Goal: Task Accomplishment & Management: Use online tool/utility

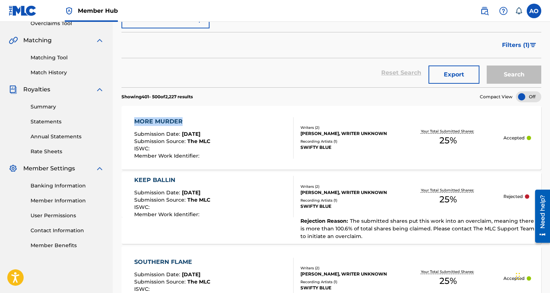
drag, startPoint x: 115, startPoint y: 121, endPoint x: 184, endPoint y: 121, distance: 69.5
copy div "MORE MURDER"
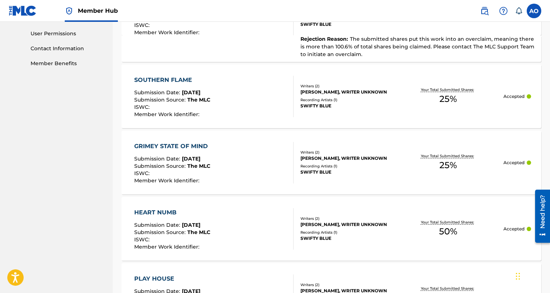
scroll to position [342, 0]
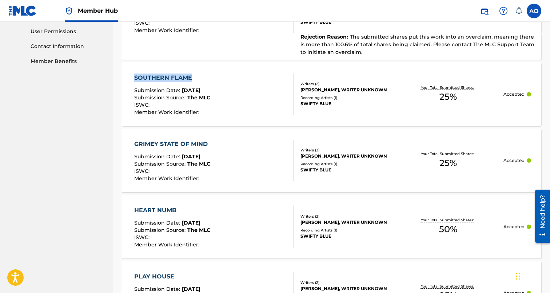
drag, startPoint x: 134, startPoint y: 75, endPoint x: 193, endPoint y: 75, distance: 59.3
copy div "SOUTHERN FLAME"
drag, startPoint x: 114, startPoint y: 146, endPoint x: 215, endPoint y: 144, distance: 100.8
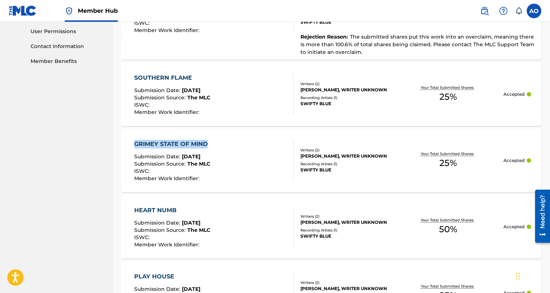
copy div "GRIMEY STATE OF MIND"
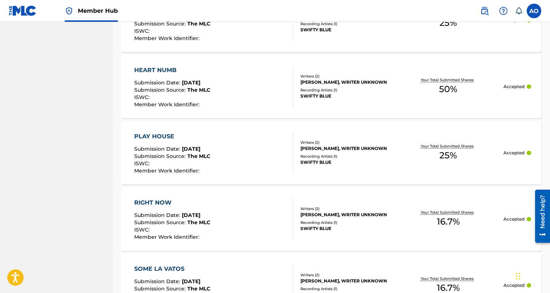
scroll to position [500, 0]
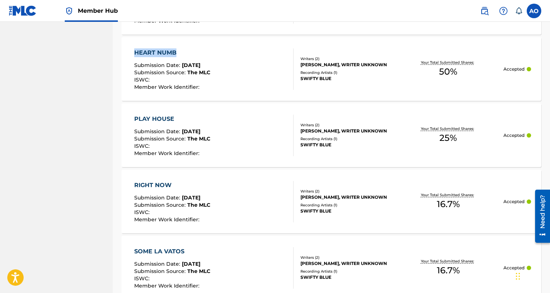
drag, startPoint x: 119, startPoint y: 53, endPoint x: 183, endPoint y: 59, distance: 64.3
copy div "HEART NUMB"
drag, startPoint x: 118, startPoint y: 118, endPoint x: 195, endPoint y: 117, distance: 76.8
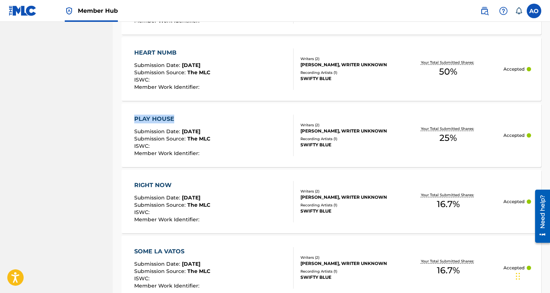
copy div "PLAY HOUSE"
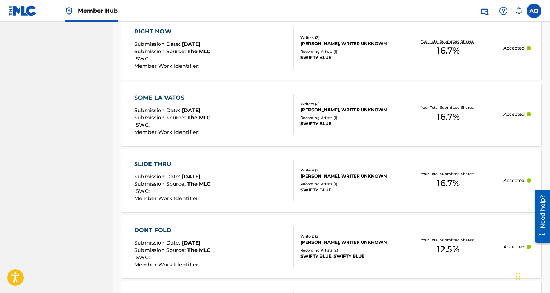
scroll to position [654, 0]
drag, startPoint x: 112, startPoint y: 31, endPoint x: 170, endPoint y: 31, distance: 57.9
copy div "Loremip 331 - 095 do 7,360 sitamet Consect Adip ELIT SEDDOE Temporinci Utla : E…"
click at [122, 72] on div "RIGHT NOW Submission Date : [DATE] Submission Source : The MLC ISWC : Member Wo…" at bounding box center [332, 47] width 420 height 64
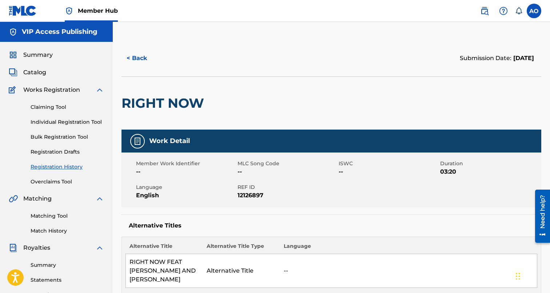
scroll to position [654, 0]
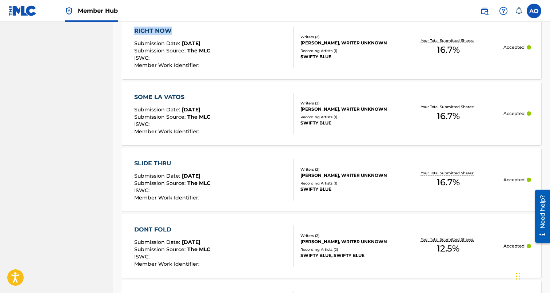
drag, startPoint x: 120, startPoint y: 29, endPoint x: 199, endPoint y: 29, distance: 79.0
copy div "RIGHT NOW"
drag, startPoint x: 132, startPoint y: 96, endPoint x: 194, endPoint y: 96, distance: 62.2
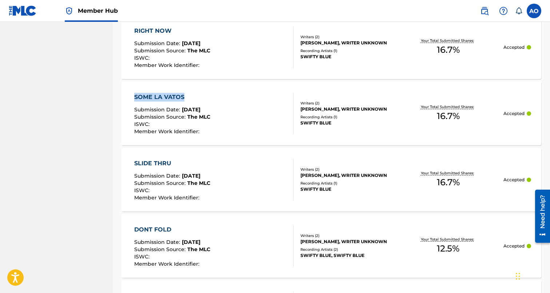
copy div "SOME LA VATOS"
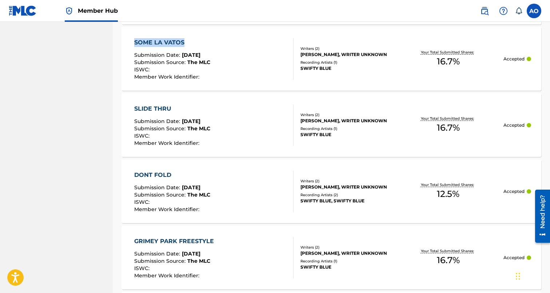
scroll to position [710, 0]
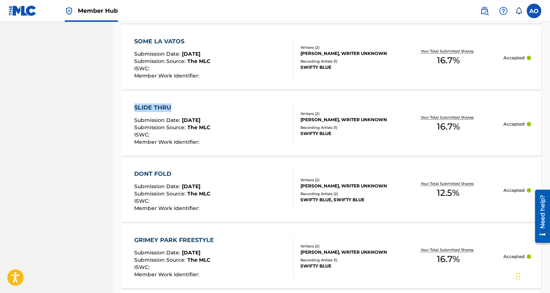
drag, startPoint x: 118, startPoint y: 106, endPoint x: 187, endPoint y: 106, distance: 69.1
copy div "SLIDE THRU"
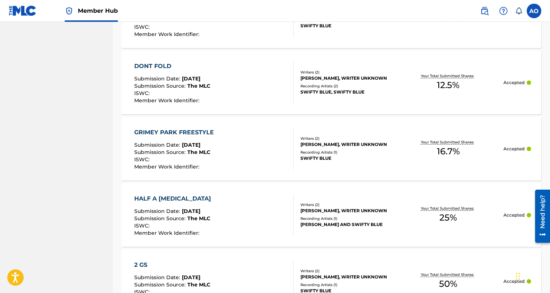
scroll to position [831, 0]
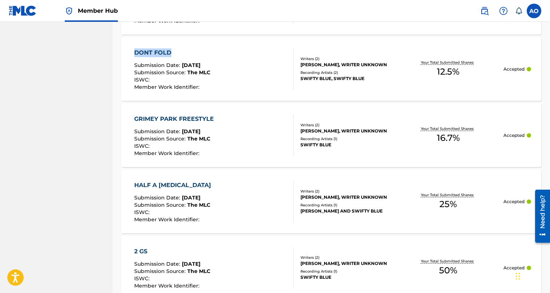
drag, startPoint x: 117, startPoint y: 49, endPoint x: 170, endPoint y: 49, distance: 52.4
copy div "DONT FOLD"
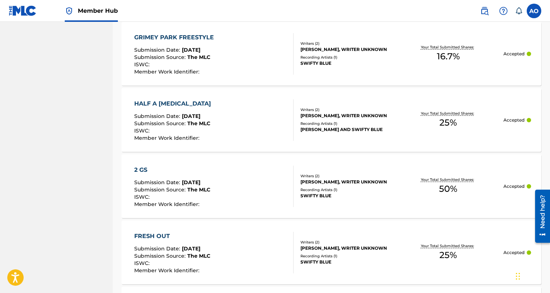
scroll to position [918, 0]
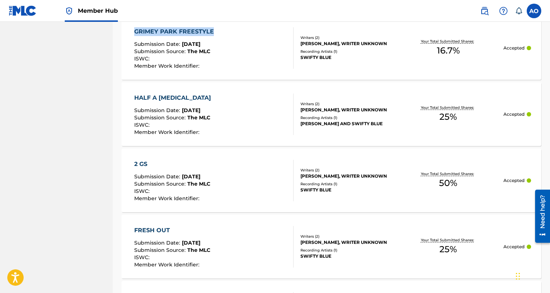
drag, startPoint x: 119, startPoint y: 30, endPoint x: 223, endPoint y: 29, distance: 103.7
drag, startPoint x: 115, startPoint y: 96, endPoint x: 175, endPoint y: 96, distance: 59.3
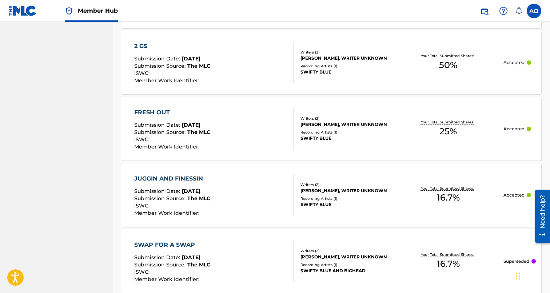
scroll to position [1040, 0]
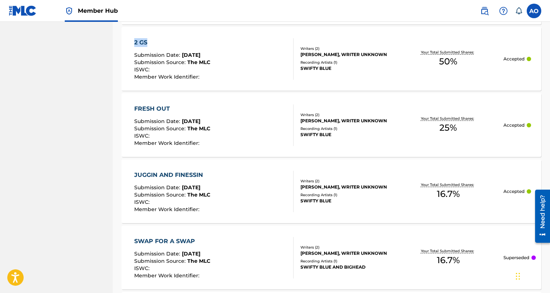
drag, startPoint x: 119, startPoint y: 44, endPoint x: 156, endPoint y: 44, distance: 37.1
drag, startPoint x: 118, startPoint y: 107, endPoint x: 177, endPoint y: 107, distance: 59.3
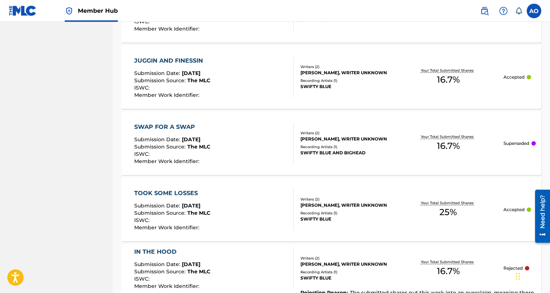
scroll to position [1158, 0]
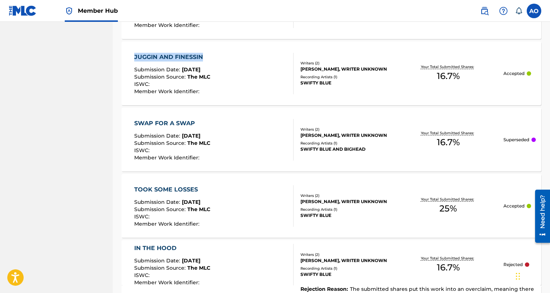
drag, startPoint x: 113, startPoint y: 56, endPoint x: 211, endPoint y: 56, distance: 97.9
drag, startPoint x: 116, startPoint y: 123, endPoint x: 200, endPoint y: 119, distance: 84.9
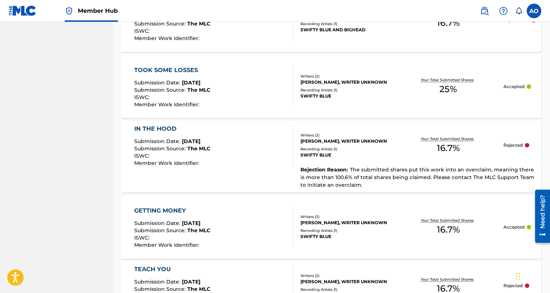
scroll to position [1286, 0]
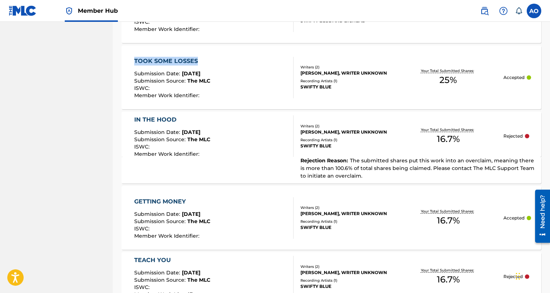
drag, startPoint x: 116, startPoint y: 60, endPoint x: 195, endPoint y: 60, distance: 78.6
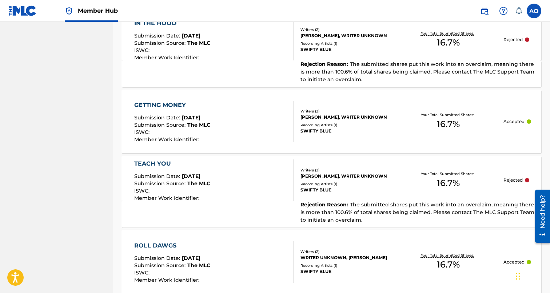
scroll to position [1388, 0]
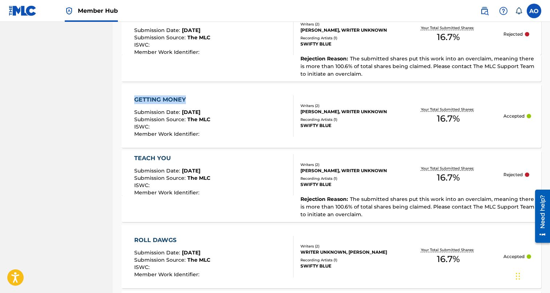
drag, startPoint x: 121, startPoint y: 95, endPoint x: 206, endPoint y: 96, distance: 85.1
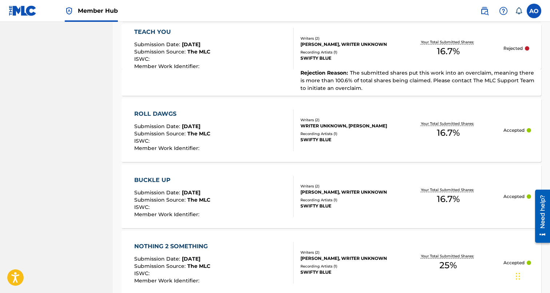
scroll to position [1514, 0]
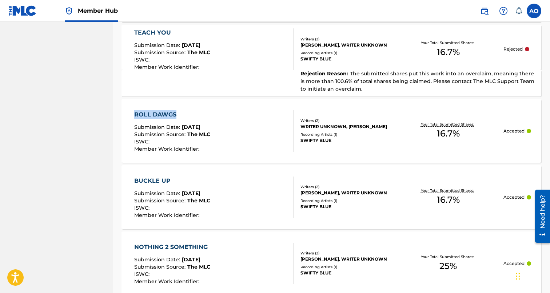
drag, startPoint x: 121, startPoint y: 111, endPoint x: 181, endPoint y: 111, distance: 60.0
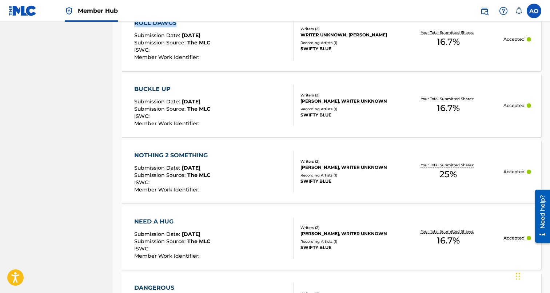
scroll to position [1614, 0]
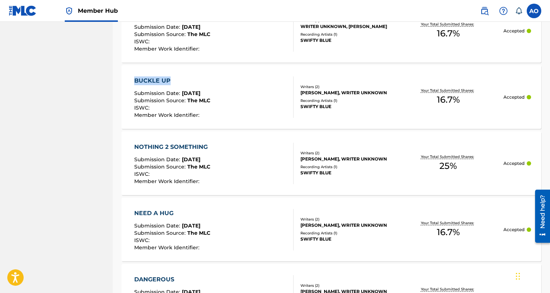
drag, startPoint x: 121, startPoint y: 81, endPoint x: 168, endPoint y: 81, distance: 47.7
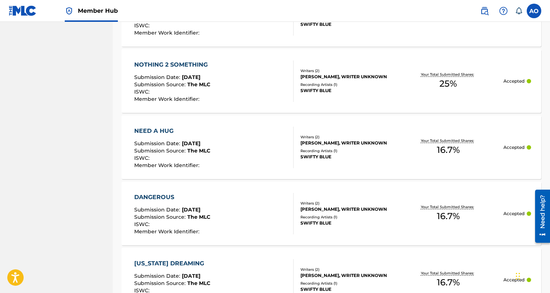
scroll to position [1701, 0]
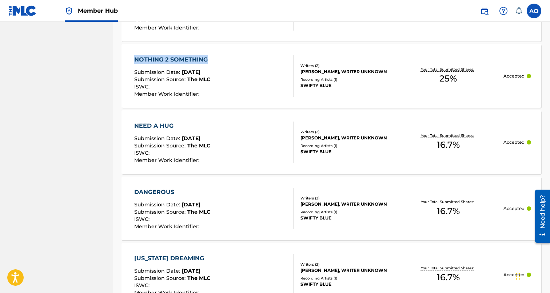
drag, startPoint x: 117, startPoint y: 57, endPoint x: 213, endPoint y: 57, distance: 96.4
drag, startPoint x: 114, startPoint y: 120, endPoint x: 188, endPoint y: 122, distance: 74.2
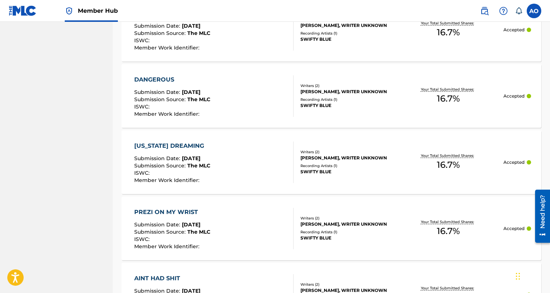
scroll to position [1816, 0]
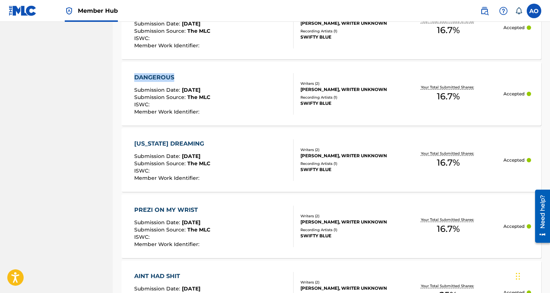
drag, startPoint x: 118, startPoint y: 70, endPoint x: 174, endPoint y: 74, distance: 56.2
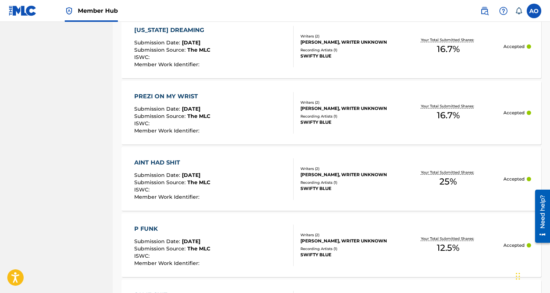
scroll to position [1928, 0]
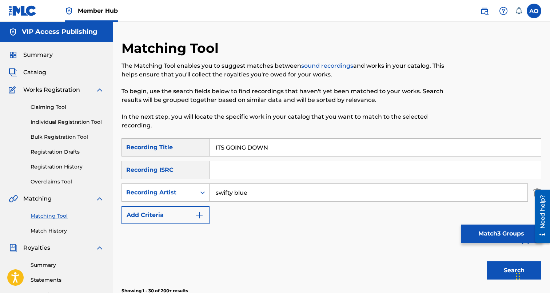
click at [250, 143] on input "ITS GOING DOWN" at bounding box center [375, 147] width 331 height 17
paste input "MORE MURDER"
type input "MORE MURDER"
click at [487, 261] on button "Search" at bounding box center [514, 270] width 55 height 18
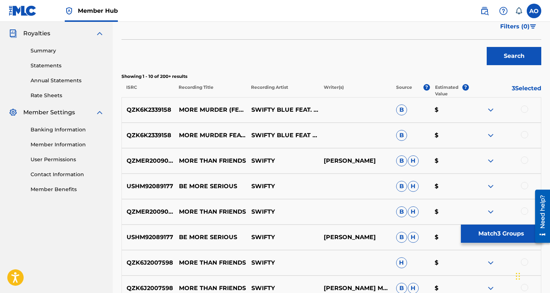
scroll to position [215, 0]
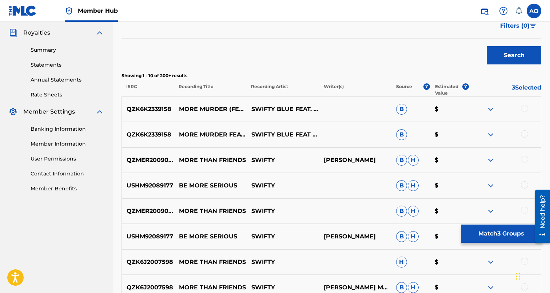
click at [526, 131] on div at bounding box center [524, 133] width 7 height 7
click at [526, 111] on div at bounding box center [524, 108] width 7 height 7
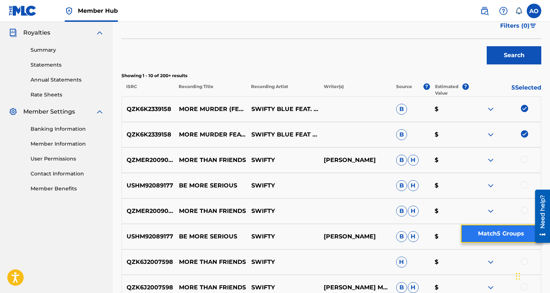
click at [496, 232] on button "Match 5 Groups" at bounding box center [501, 233] width 80 height 18
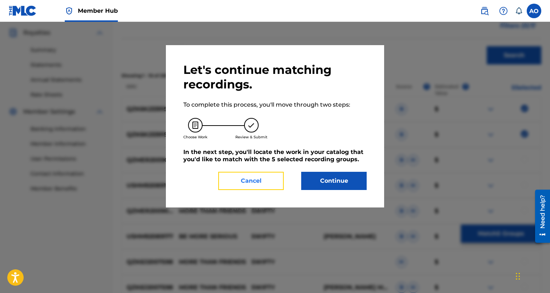
click at [228, 178] on button "Cancel" at bounding box center [250, 181] width 65 height 18
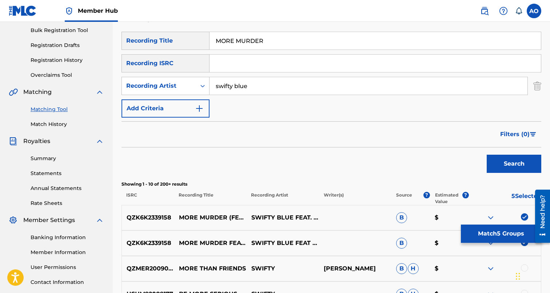
scroll to position [111, 0]
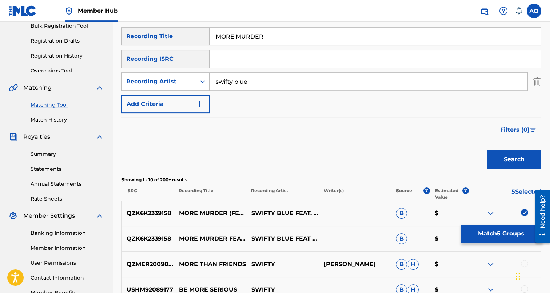
click at [53, 108] on link "Matching Tool" at bounding box center [67, 105] width 73 height 8
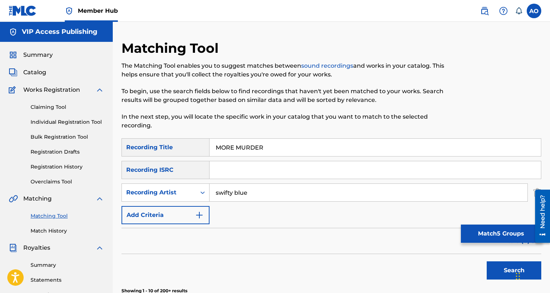
click at [256, 196] on input "swifty blue" at bounding box center [369, 192] width 318 height 17
click at [56, 105] on link "Claiming Tool" at bounding box center [67, 107] width 73 height 8
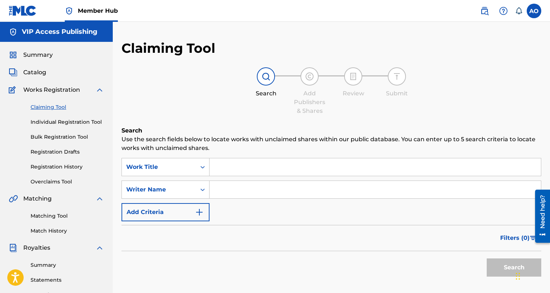
click at [53, 132] on div "Claiming Tool Individual Registration Tool Bulk Registration Tool Registration …" at bounding box center [56, 139] width 95 height 91
click at [60, 221] on div "Matching Tool Match History" at bounding box center [56, 219] width 95 height 32
click at [60, 216] on link "Matching Tool" at bounding box center [67, 216] width 73 height 8
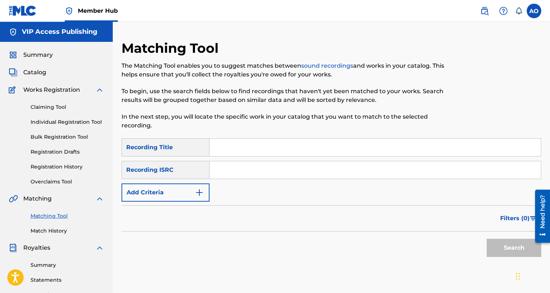
click at [254, 140] on input "Search Form" at bounding box center [375, 147] width 331 height 17
paste input "MORE MURDER"
type input "MORE MURDER"
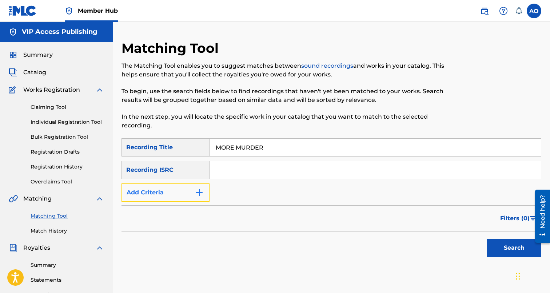
click at [188, 194] on button "Add Criteria" at bounding box center [166, 192] width 88 height 18
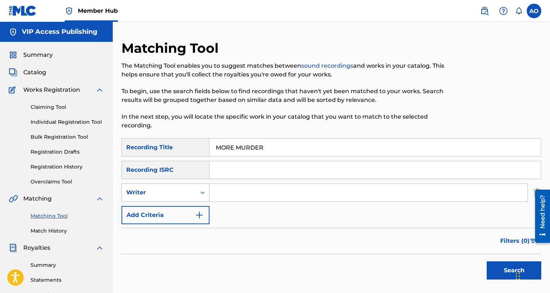
click at [188, 198] on div "Writer" at bounding box center [159, 193] width 74 height 14
click at [188, 213] on div "Recording Artist" at bounding box center [165, 211] width 87 height 18
click at [233, 194] on input "Search Form" at bounding box center [369, 192] width 318 height 17
type input "swifty"
click at [487, 261] on button "Search" at bounding box center [514, 270] width 55 height 18
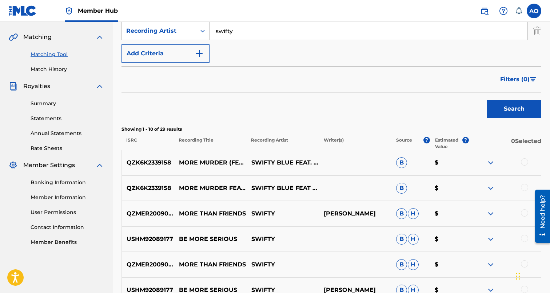
scroll to position [175, 0]
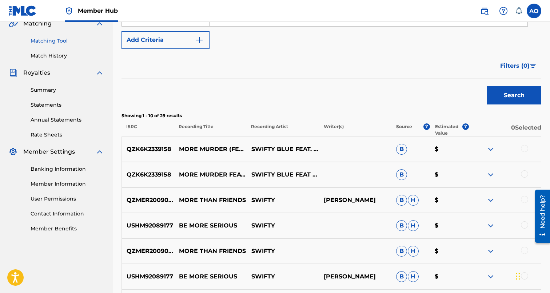
click at [526, 174] on div at bounding box center [524, 173] width 7 height 7
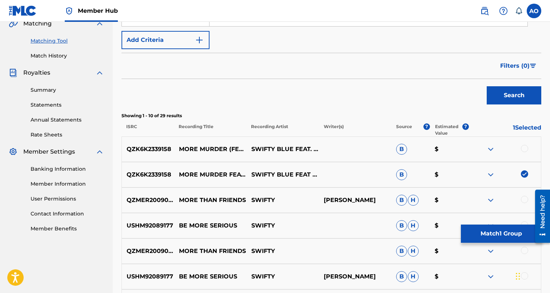
click at [524, 148] on div at bounding box center [524, 148] width 7 height 7
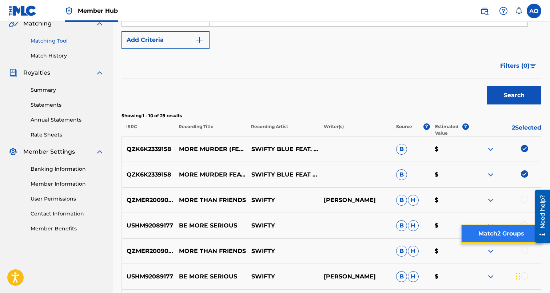
click at [504, 232] on button "Match 2 Groups" at bounding box center [501, 233] width 80 height 18
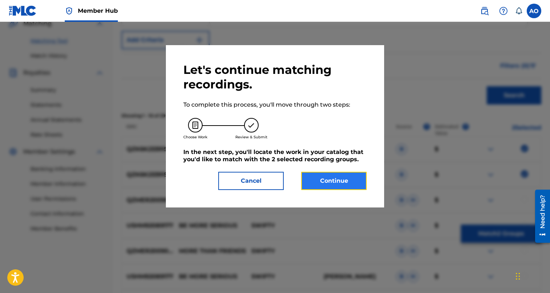
click at [348, 187] on button "Continue" at bounding box center [333, 181] width 65 height 18
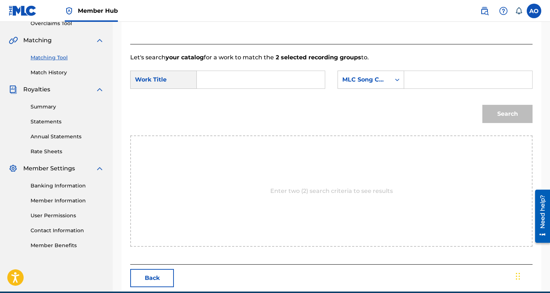
click at [245, 80] on input "Search Form" at bounding box center [261, 79] width 116 height 17
paste input "MORE MURDER"
type input "MORE MURDER"
click at [432, 93] on form "SearchWithCriteriaffc99215-7768-4570-a791-3c371c2fbf61 Work Title MORE MURDER S…" at bounding box center [331, 98] width 402 height 73
click at [438, 81] on input "Search Form" at bounding box center [468, 79] width 116 height 17
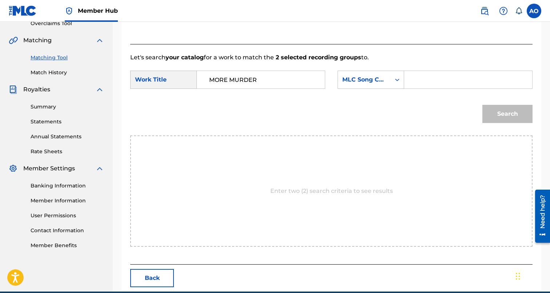
paste input "MN34Z1"
type input "MN34Z1"
click at [482, 105] on button "Search" at bounding box center [507, 114] width 50 height 18
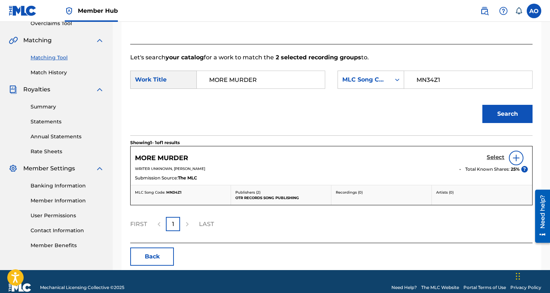
click at [489, 155] on h5 "Select" at bounding box center [496, 157] width 18 height 7
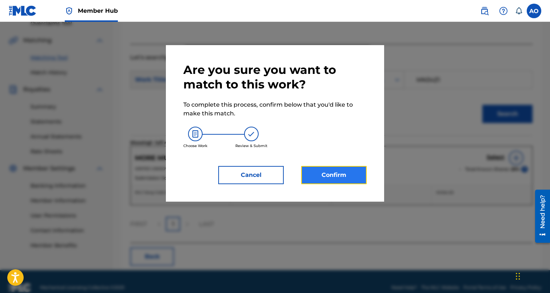
click at [351, 179] on button "Confirm" at bounding box center [333, 175] width 65 height 18
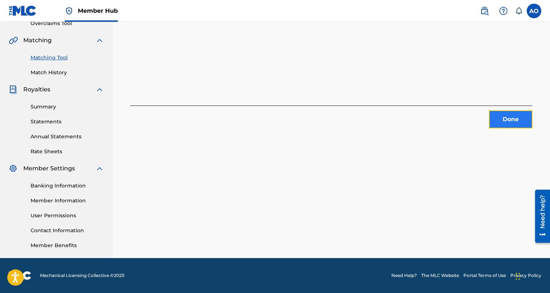
click at [494, 120] on button "Done" at bounding box center [511, 119] width 44 height 18
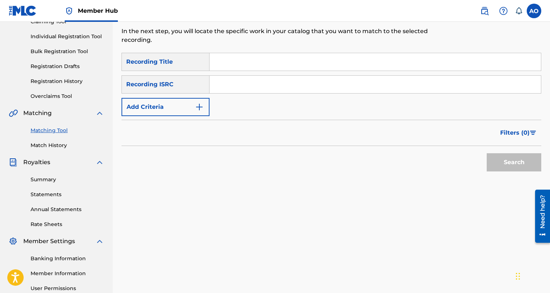
scroll to position [84, 0]
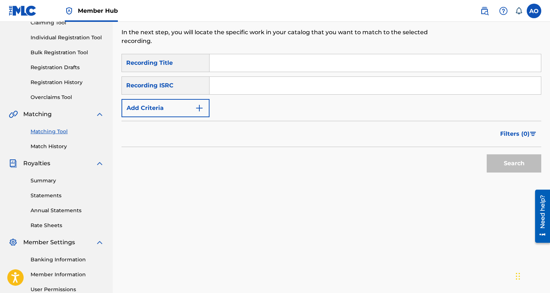
click at [229, 65] on input "Search Form" at bounding box center [375, 62] width 331 height 17
paste input "SOUTHERN FLAME"
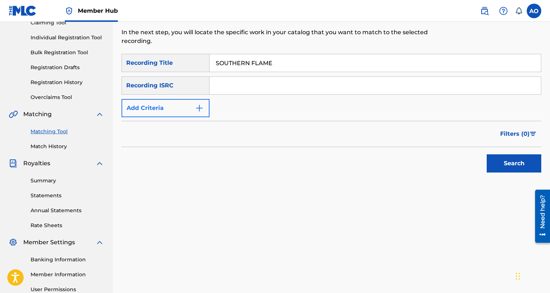
type input "SOUTHERN FLAME"
click at [178, 101] on button "Add Criteria" at bounding box center [166, 108] width 88 height 18
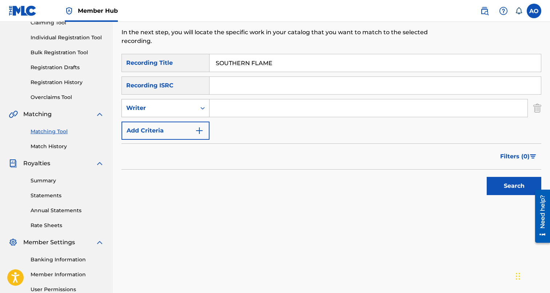
click at [178, 107] on div "Writer" at bounding box center [158, 108] width 65 height 9
click at [182, 126] on div "Recording Artist" at bounding box center [165, 126] width 87 height 18
click at [233, 110] on input "Search Form" at bounding box center [369, 107] width 318 height 17
type input "swifty"
click at [487, 177] on button "Search" at bounding box center [514, 186] width 55 height 18
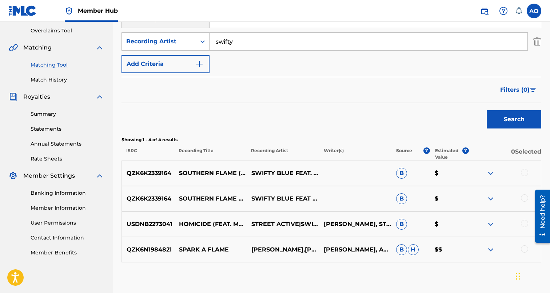
scroll to position [192, 0]
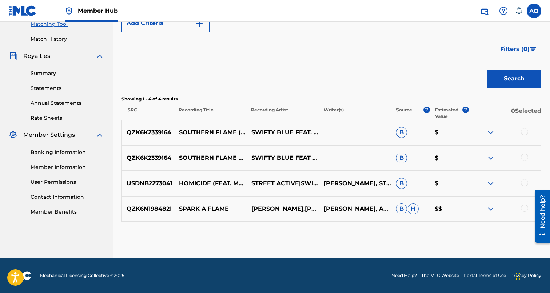
click at [525, 154] on div at bounding box center [524, 157] width 7 height 7
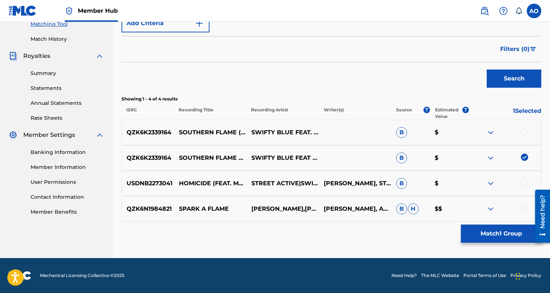
click at [524, 134] on div at bounding box center [524, 131] width 7 height 7
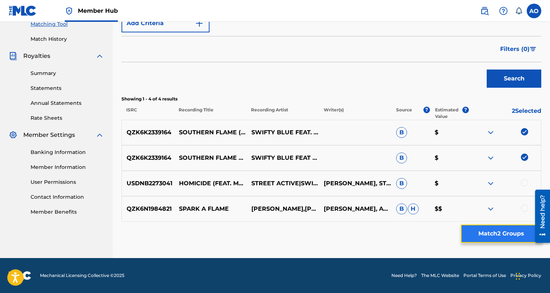
click at [512, 235] on button "Match 2 Groups" at bounding box center [501, 233] width 80 height 18
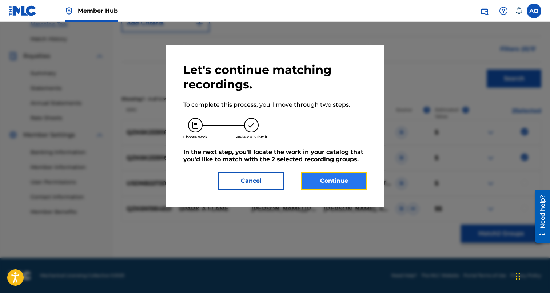
click at [346, 185] on button "Continue" at bounding box center [333, 181] width 65 height 18
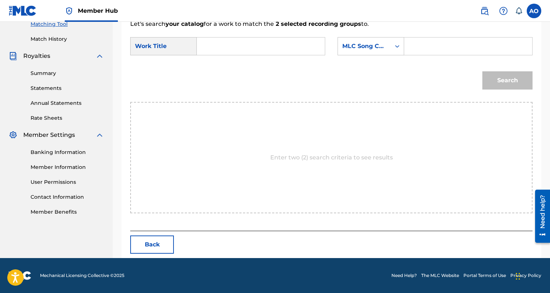
scroll to position [158, 0]
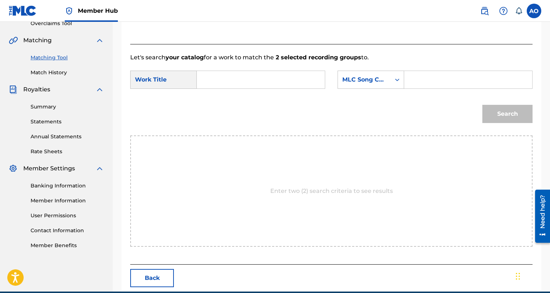
click at [288, 77] on input "Search Form" at bounding box center [261, 79] width 116 height 17
paste input "SOUTHERN FLAME"
type input "SOUTHERN FLAME"
click at [442, 80] on input "Search Form" at bounding box center [468, 79] width 116 height 17
paste input "S736R1"
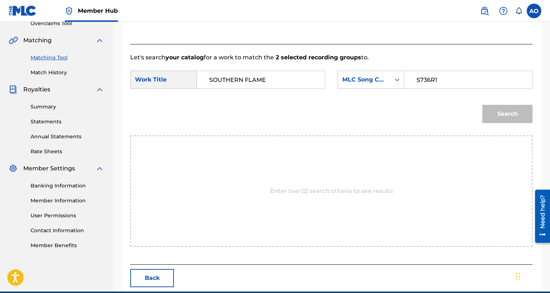
type input "S736R1"
click at [482, 105] on button "Search" at bounding box center [507, 114] width 50 height 18
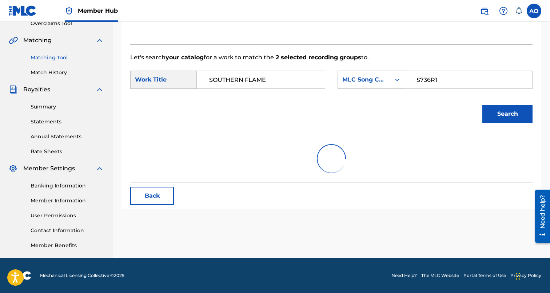
click at [482, 105] on button "Search" at bounding box center [507, 114] width 50 height 18
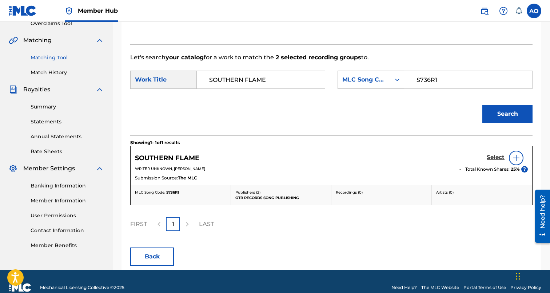
click at [500, 155] on h5 "Select" at bounding box center [496, 157] width 18 height 7
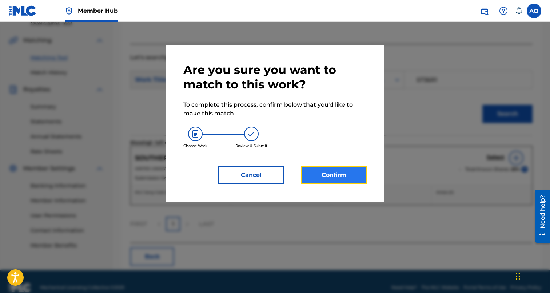
click at [347, 172] on button "Confirm" at bounding box center [333, 175] width 65 height 18
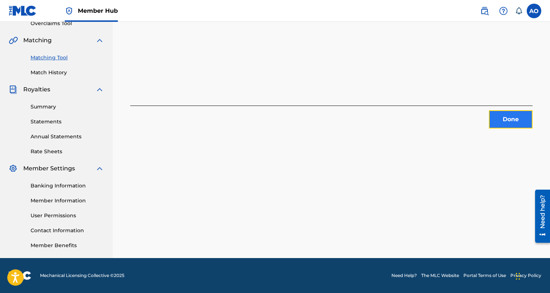
click at [502, 125] on button "Done" at bounding box center [511, 119] width 44 height 18
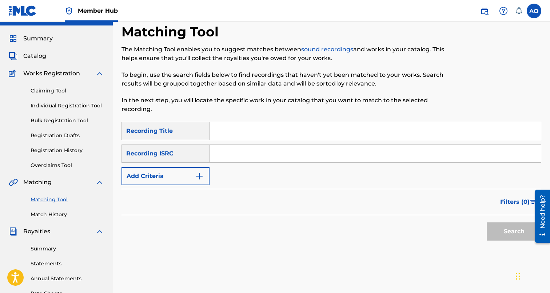
scroll to position [0, 0]
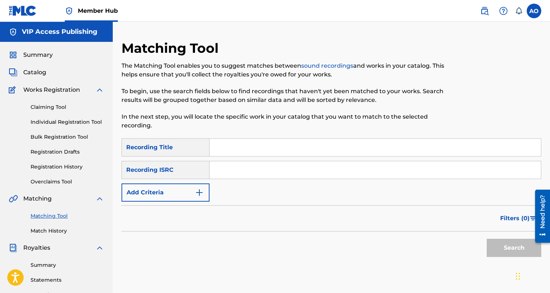
click at [321, 144] on input "Search Form" at bounding box center [375, 147] width 331 height 17
paste input "GRIMEY STATE OF MIND"
type input "GRIMEY STATE OF MIND"
click at [487, 239] on button "Search" at bounding box center [514, 248] width 55 height 18
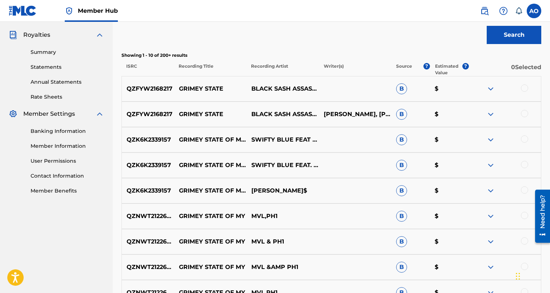
scroll to position [212, 0]
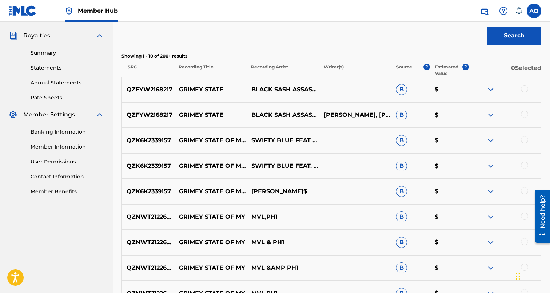
click at [524, 190] on div at bounding box center [524, 190] width 7 height 7
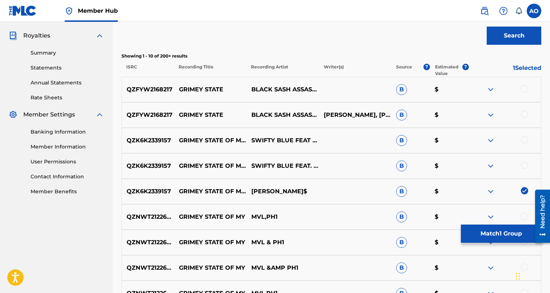
click at [522, 165] on div at bounding box center [524, 165] width 7 height 7
click at [523, 140] on div at bounding box center [524, 139] width 7 height 7
click at [516, 224] on div "QZNWT2122646 GRIMEY STATE OF MY MVL,PH1 B $" at bounding box center [332, 216] width 420 height 25
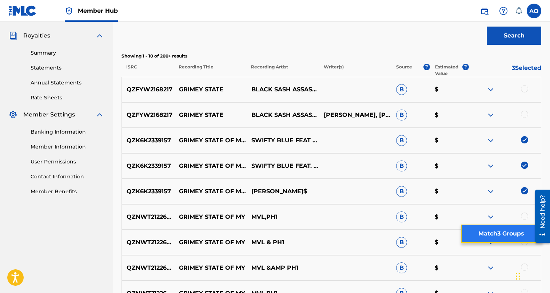
click at [514, 226] on button "Match 3 Groups" at bounding box center [501, 233] width 80 height 18
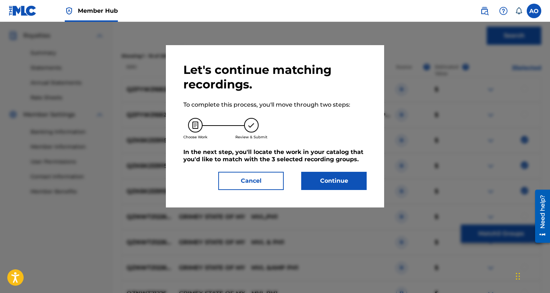
click at [323, 167] on div "Let's continue matching recordings. To complete this process, you'll move throu…" at bounding box center [274, 126] width 183 height 127
click at [325, 180] on button "Continue" at bounding box center [333, 181] width 65 height 18
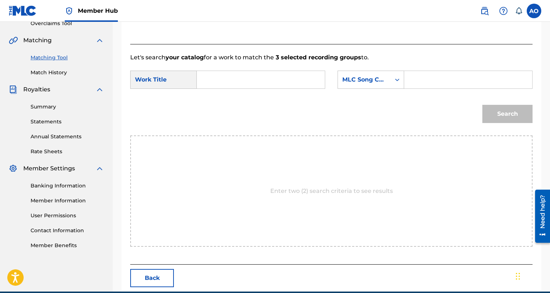
click at [246, 86] on input "Search Form" at bounding box center [261, 79] width 116 height 17
paste input "GRIMEY STATE OF MIND"
type input "GRIMEY STATE OF MIND"
click at [443, 77] on input "Search Form" at bounding box center [468, 79] width 116 height 17
paste input "GD81HU"
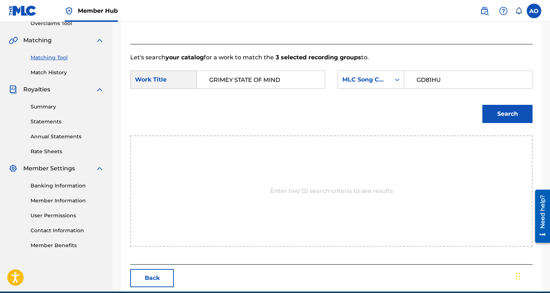
type input "GD81HU"
click at [482, 105] on button "Search" at bounding box center [507, 114] width 50 height 18
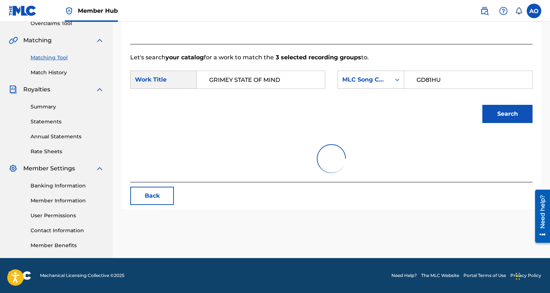
click at [482, 105] on button "Search" at bounding box center [507, 114] width 50 height 18
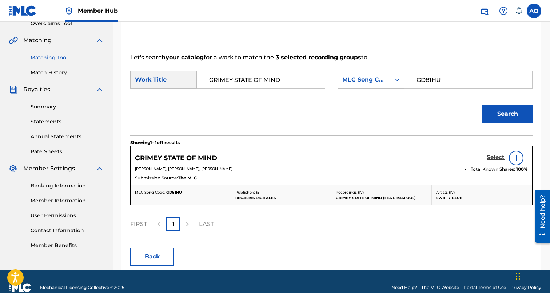
click at [491, 155] on h5 "Select" at bounding box center [496, 157] width 18 height 7
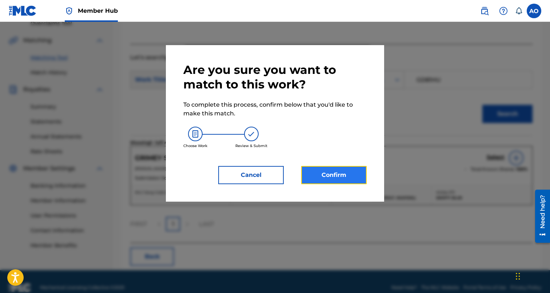
click at [350, 181] on button "Confirm" at bounding box center [333, 175] width 65 height 18
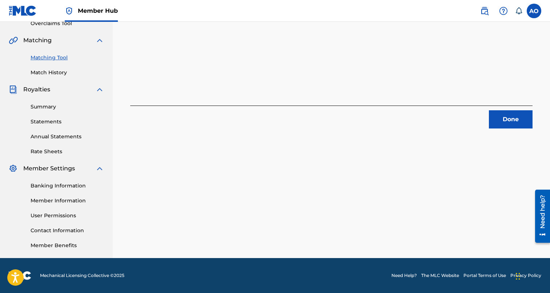
click at [506, 131] on div "3 Recording Groups are pending usage match to the work GRIMEY STATE OF MIND . C…" at bounding box center [331, 70] width 437 height 376
click at [509, 126] on button "Done" at bounding box center [511, 119] width 44 height 18
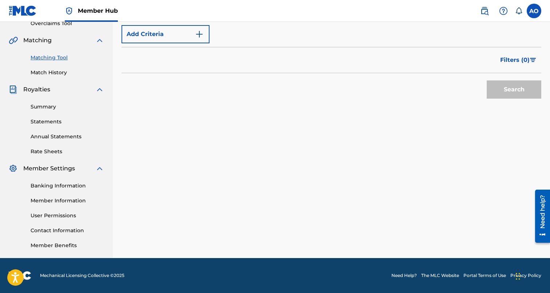
scroll to position [0, 0]
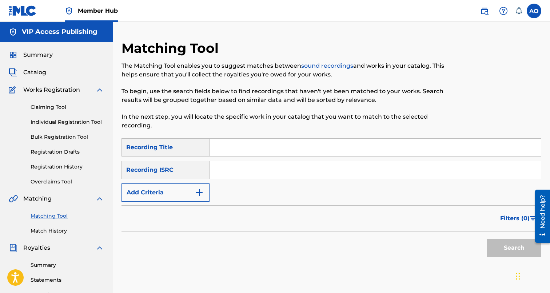
click at [261, 142] on input "Search Form" at bounding box center [375, 147] width 331 height 17
paste input "HEART NUMB"
type input "HEART NUMB"
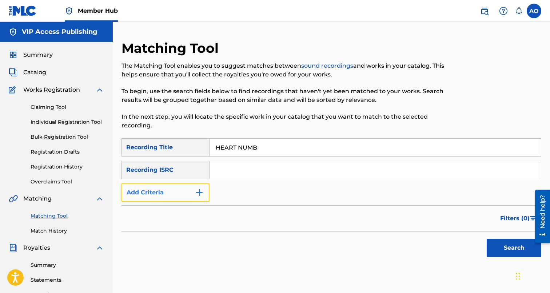
click at [176, 184] on button "Add Criteria" at bounding box center [166, 192] width 88 height 18
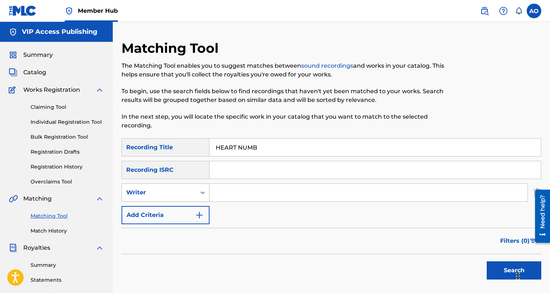
click at [176, 200] on div "Writer" at bounding box center [166, 192] width 88 height 18
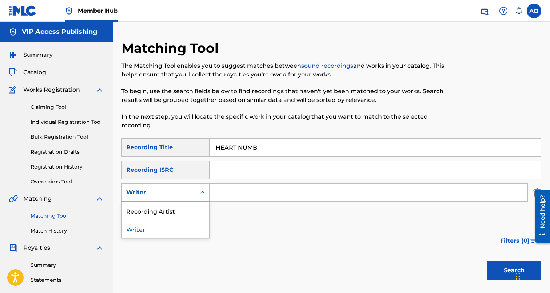
click at [178, 211] on div "Recording Artist" at bounding box center [165, 211] width 87 height 18
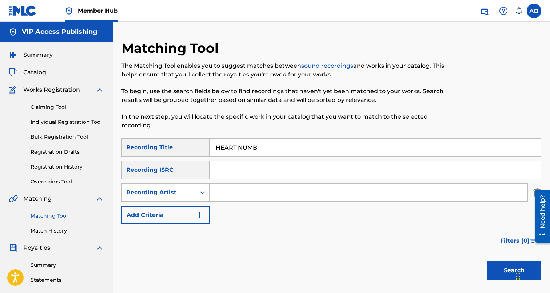
click at [222, 200] on input "Search Form" at bounding box center [369, 192] width 318 height 17
type input "swifty"
click at [487, 261] on button "Search" at bounding box center [514, 270] width 55 height 18
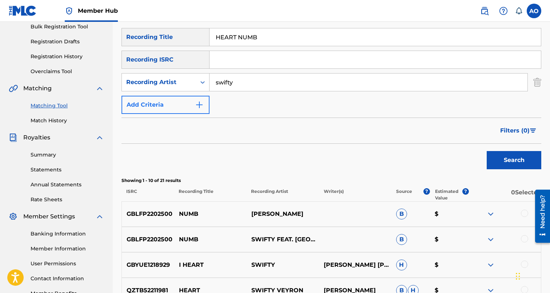
scroll to position [107, 0]
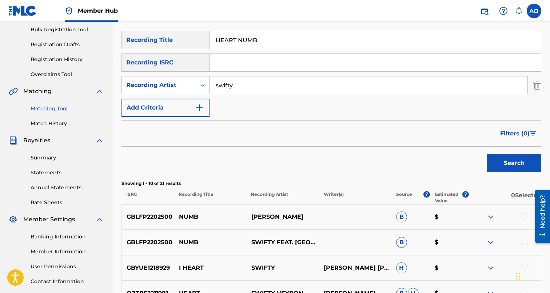
click at [251, 48] on input "HEART NUMB" at bounding box center [375, 39] width 331 height 17
paste input "PLAY HOUSE"
type input "PLAY HOUSE"
click at [487, 154] on button "Search" at bounding box center [514, 163] width 55 height 18
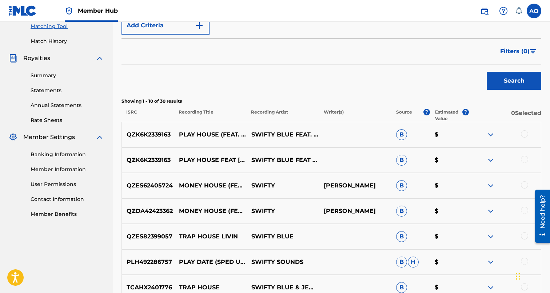
scroll to position [191, 0]
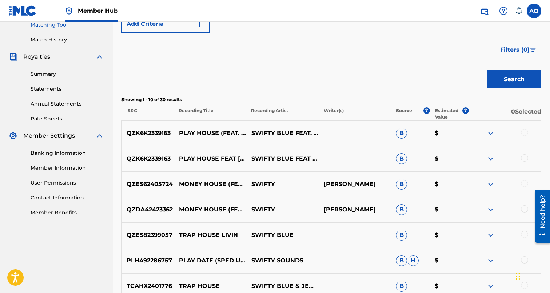
click at [521, 156] on div at bounding box center [505, 158] width 72 height 9
click at [525, 151] on div "QZK6K2339163 PLAY HOUSE FEAT IMAFOOL SWIFTY BLUE FEAT IMAFOOL B $" at bounding box center [332, 158] width 420 height 25
click at [525, 156] on div at bounding box center [524, 157] width 7 height 7
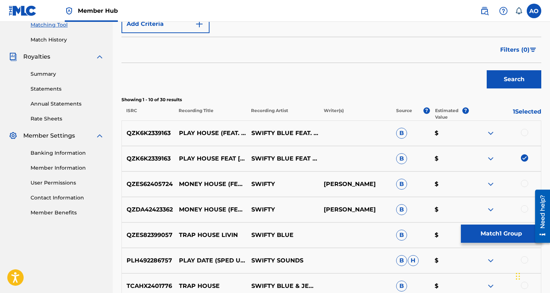
click at [524, 133] on div at bounding box center [524, 132] width 7 height 7
click at [513, 223] on div "QZES82399057 TRAP HOUSE LIVIN SWIFTY BLUE B $" at bounding box center [332, 234] width 420 height 25
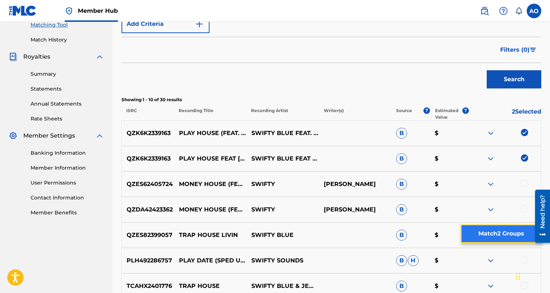
click at [510, 230] on button "Match 2 Groups" at bounding box center [501, 233] width 80 height 18
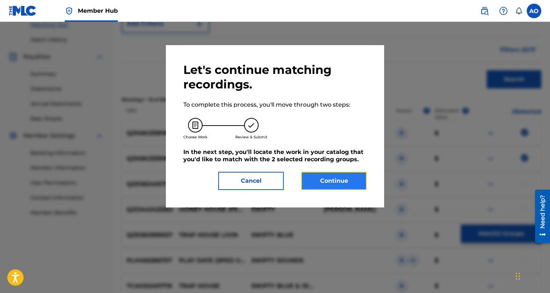
click at [326, 179] on button "Continue" at bounding box center [333, 181] width 65 height 18
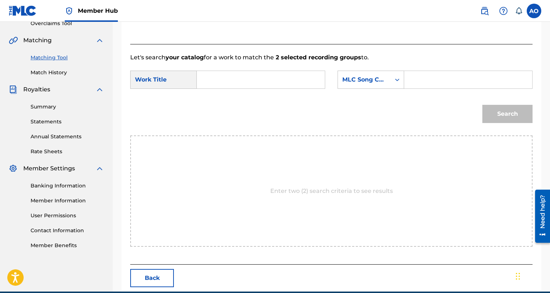
click at [265, 86] on input "Search Form" at bounding box center [261, 79] width 116 height 17
paste input "PLAY HOUSE"
type input "PLAY HOUSE"
click at [426, 71] on div "Search Form" at bounding box center [468, 80] width 128 height 18
click at [432, 78] on input "Search Form" at bounding box center [468, 79] width 116 height 17
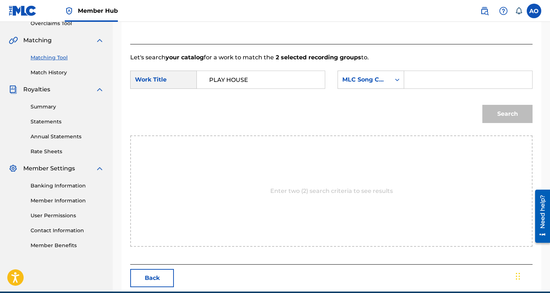
paste input "PF2I4V"
type input "PF2I4V"
click at [482, 105] on button "Search" at bounding box center [507, 114] width 50 height 18
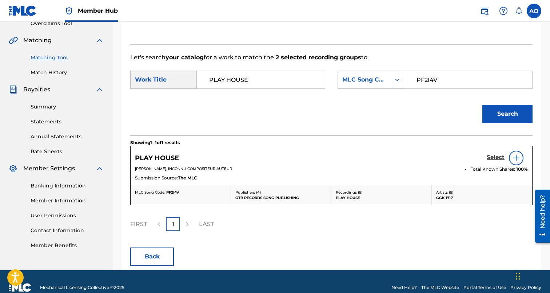
click at [499, 158] on h5 "Select" at bounding box center [496, 157] width 18 height 7
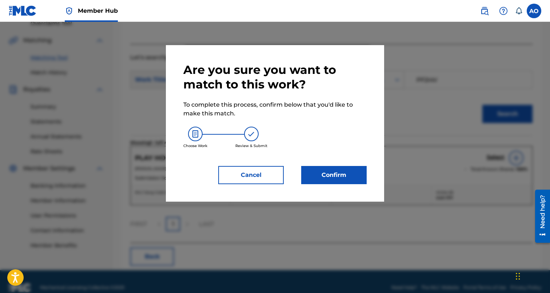
click at [335, 162] on div "Are you sure you want to match to this work? To complete this process, confirm …" at bounding box center [274, 124] width 183 height 122
click at [330, 174] on button "Confirm" at bounding box center [333, 175] width 65 height 18
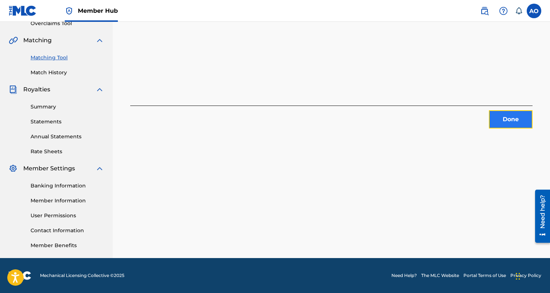
click at [495, 118] on button "Done" at bounding box center [511, 119] width 44 height 18
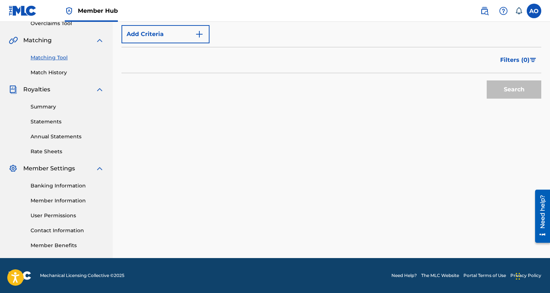
scroll to position [0, 0]
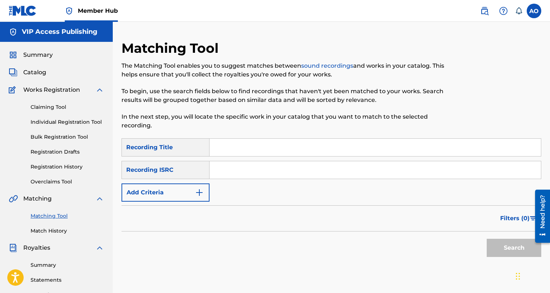
click at [306, 140] on input "Search Form" at bounding box center [375, 147] width 331 height 17
paste input "Registration History Registration History is a record of new work submissions o…"
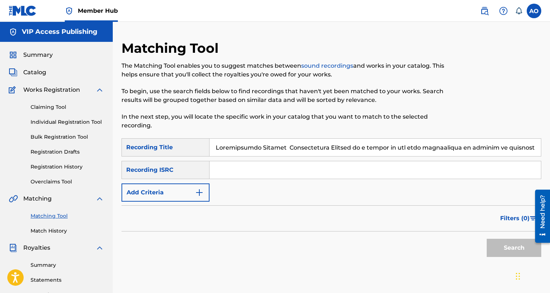
scroll to position [0, 5963]
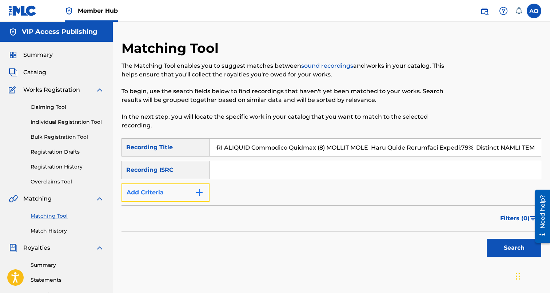
click at [166, 189] on button "Add Criteria" at bounding box center [166, 192] width 88 height 18
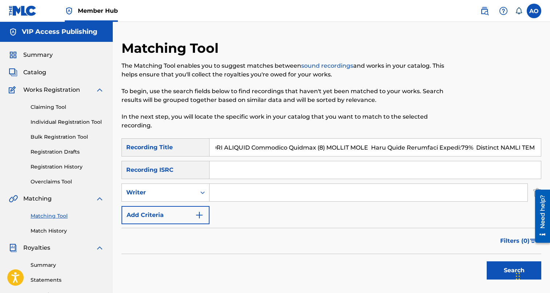
click at [255, 163] on input "Search Form" at bounding box center [375, 169] width 331 height 17
click at [266, 145] on input "Search Form" at bounding box center [375, 147] width 331 height 17
click at [409, 144] on input "Search Form" at bounding box center [375, 147] width 331 height 17
paste input "Search Form"
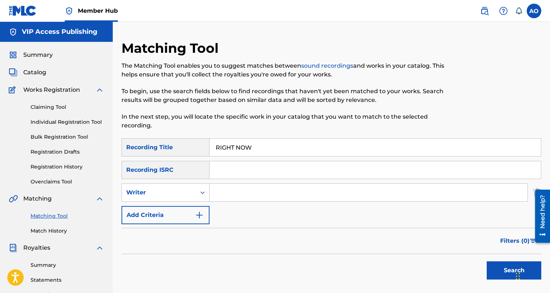
scroll to position [0, 0]
type input "RIGHT NOW"
click at [159, 196] on div "Writer" at bounding box center [158, 192] width 65 height 9
click at [162, 211] on div "Recording Artist" at bounding box center [165, 211] width 87 height 18
click at [231, 191] on input "Search Form" at bounding box center [369, 192] width 318 height 17
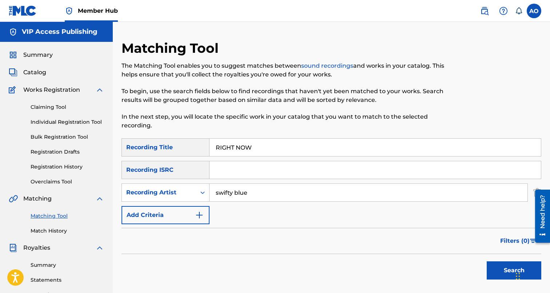
type input "swifty blue"
click at [487, 261] on button "Search" at bounding box center [514, 270] width 55 height 18
click at [267, 144] on input "RIGHT NOW" at bounding box center [375, 147] width 331 height 17
paste input "SOME LA VATOS"
type input "SOME LA VATOS"
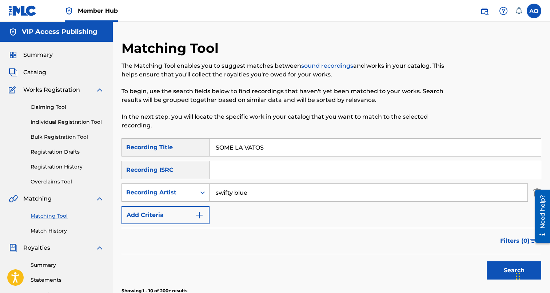
click at [487, 261] on button "Search" at bounding box center [514, 270] width 55 height 18
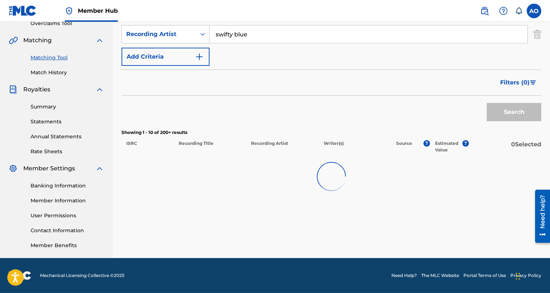
scroll to position [172, 0]
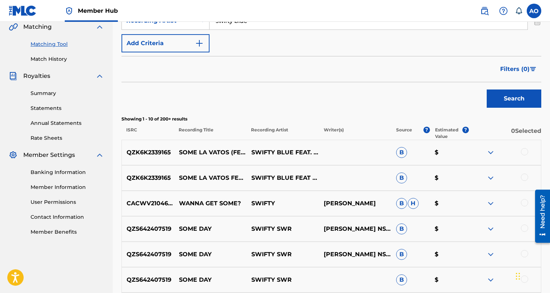
click at [522, 172] on div "QZK6K2339165 SOME LA VATOS FEAT KROOKS RICHIE MAKIN MULLA SWIFTY BLUE FEAT KROO…" at bounding box center [332, 177] width 420 height 25
click at [523, 177] on div at bounding box center [524, 177] width 7 height 7
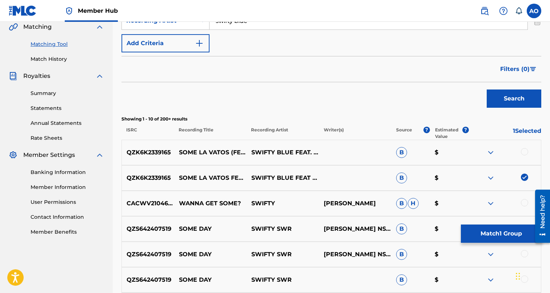
click at [523, 154] on div at bounding box center [524, 151] width 7 height 7
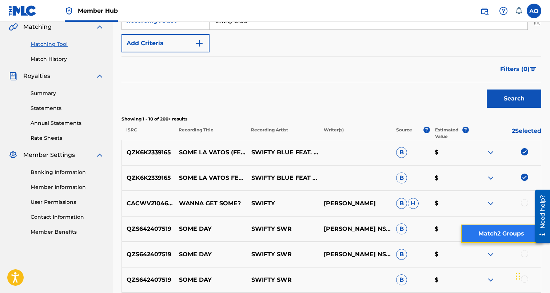
click at [510, 232] on button "Match 2 Groups" at bounding box center [501, 233] width 80 height 18
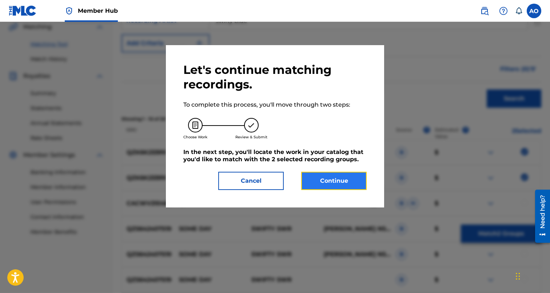
click at [331, 188] on button "Continue" at bounding box center [333, 181] width 65 height 18
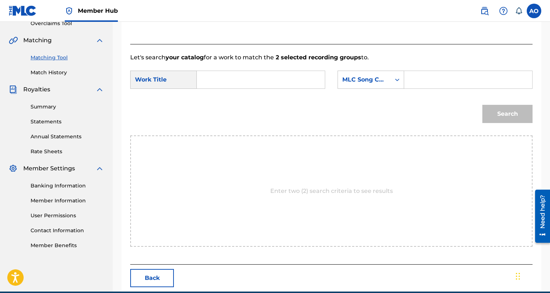
click at [290, 76] on input "Search Form" at bounding box center [261, 79] width 116 height 17
paste input "SOME LA VATOS"
type input "SOME LA VATOS"
click at [466, 79] on input "Search Form" at bounding box center [468, 79] width 116 height 17
paste input "SJ1IMW"
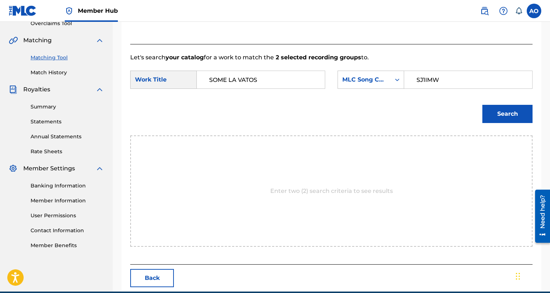
type input "SJ1IMW"
click at [482, 105] on button "Search" at bounding box center [507, 114] width 50 height 18
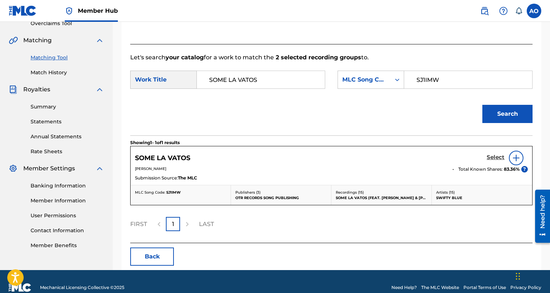
click at [494, 154] on h5 "Select" at bounding box center [496, 157] width 18 height 7
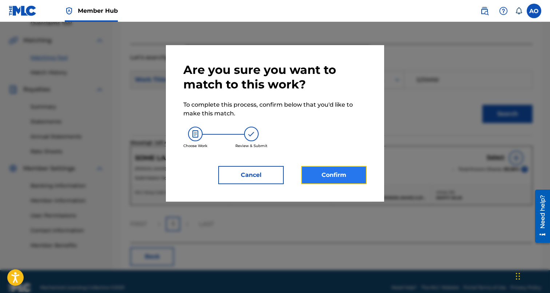
click at [333, 168] on button "Confirm" at bounding box center [333, 175] width 65 height 18
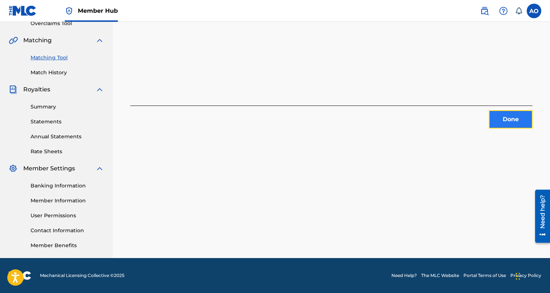
click at [500, 126] on button "Done" at bounding box center [511, 119] width 44 height 18
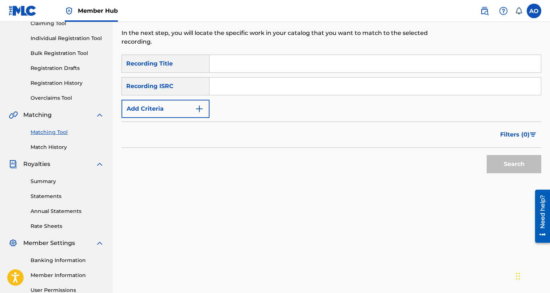
scroll to position [83, 0]
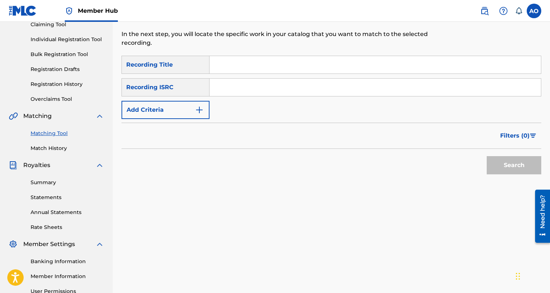
click at [243, 68] on input "Search Form" at bounding box center [375, 64] width 331 height 17
paste input "SLIDE THRU"
type input "SLIDE THRU"
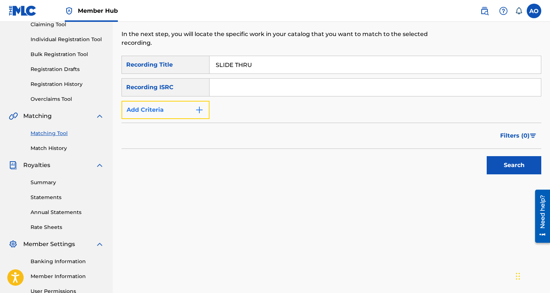
click at [182, 108] on button "Add Criteria" at bounding box center [166, 110] width 88 height 18
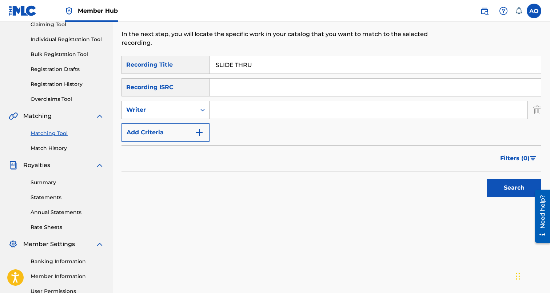
click at [182, 110] on div "Writer" at bounding box center [158, 110] width 65 height 9
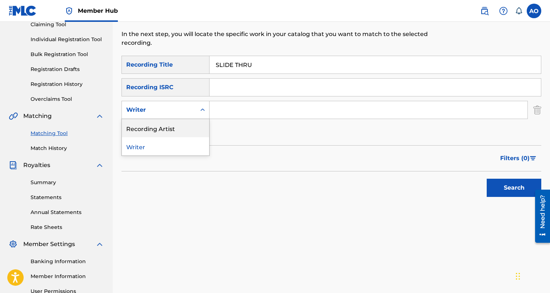
click at [182, 125] on div "Recording Artist" at bounding box center [165, 128] width 87 height 18
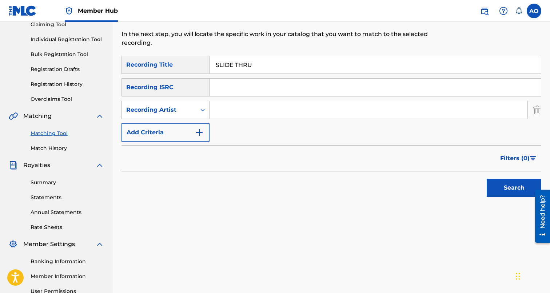
click at [236, 116] on input "Search Form" at bounding box center [369, 109] width 318 height 17
type input "swifty blue"
click at [487, 179] on button "Search" at bounding box center [514, 188] width 55 height 18
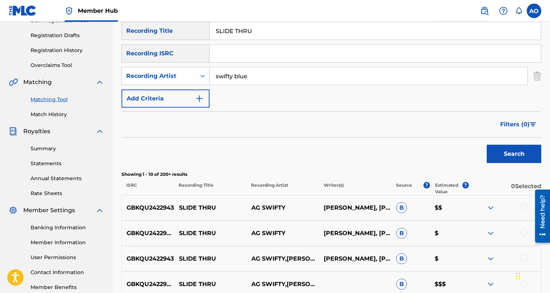
scroll to position [96, 0]
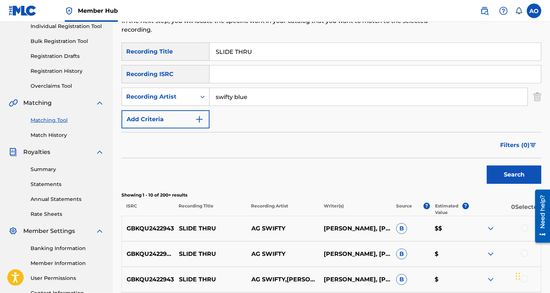
click at [293, 58] on input "SLIDE THRU" at bounding box center [375, 51] width 331 height 17
paste input "DONT FOLD"
click at [487, 166] on button "Search" at bounding box center [514, 175] width 55 height 18
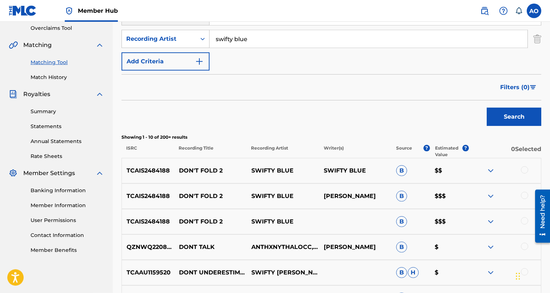
scroll to position [0, 0]
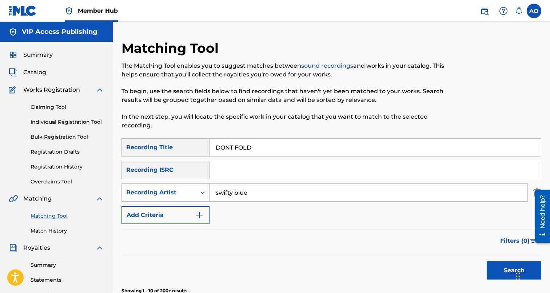
click at [280, 142] on input "DONT FOLD" at bounding box center [375, 147] width 331 height 17
paste input "GRIMEY PARK FREESTYLE"
type input "GRIMEY PARK FREESTYLE"
click at [487, 261] on button "Search" at bounding box center [514, 270] width 55 height 18
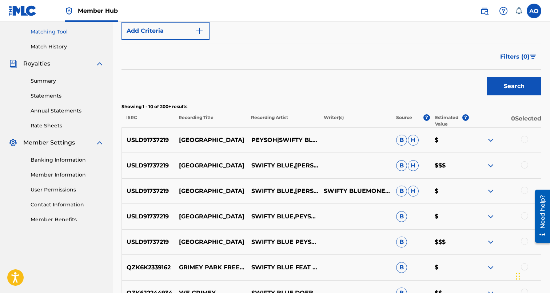
scroll to position [201, 0]
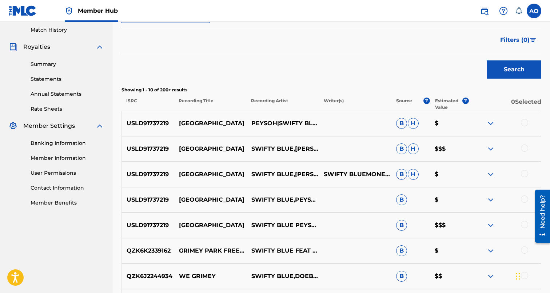
click at [525, 224] on div at bounding box center [524, 224] width 7 height 7
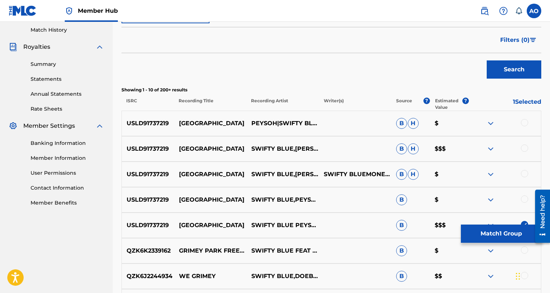
click at [525, 200] on div at bounding box center [524, 198] width 7 height 7
click at [525, 252] on div at bounding box center [524, 249] width 7 height 7
click at [524, 183] on div "USLD91737219 GRIMEY PARK SWIFTY BLUE,PEYSOH & MONEYSIGN SUEDE SWIFTY BLUEMONEYS…" at bounding box center [332, 174] width 420 height 25
click at [524, 180] on div "USLD91737219 GRIMEY PARK SWIFTY BLUE,PEYSOH & MONEYSIGN SUEDE SWIFTY BLUEMONEYS…" at bounding box center [332, 174] width 420 height 25
click at [525, 175] on div at bounding box center [524, 173] width 7 height 7
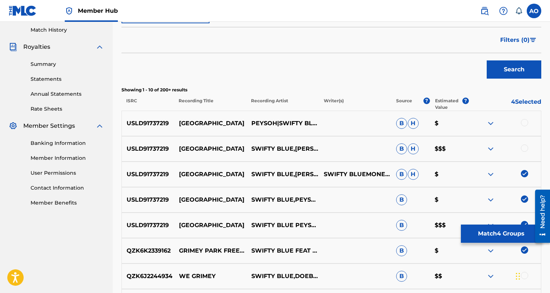
click at [528, 150] on div at bounding box center [505, 148] width 72 height 9
click at [524, 149] on div at bounding box center [524, 147] width 7 height 7
click at [526, 119] on div at bounding box center [505, 123] width 72 height 9
click at [525, 120] on div at bounding box center [524, 122] width 7 height 7
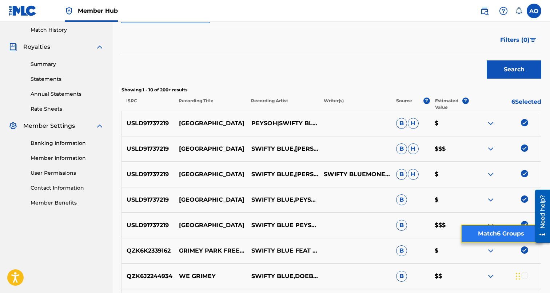
click at [505, 226] on button "Match 6 Groups" at bounding box center [501, 233] width 80 height 18
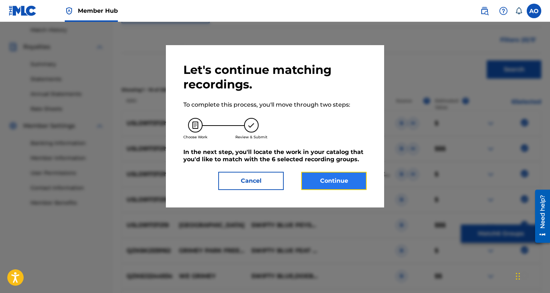
click at [331, 174] on button "Continue" at bounding box center [333, 181] width 65 height 18
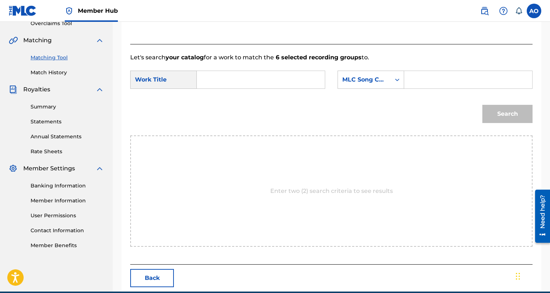
click at [267, 75] on input "Search Form" at bounding box center [261, 79] width 116 height 17
paste input "GRIMEY PARK FREESTYLE"
type input "GRIMEY PARK FREESTYLE"
click at [424, 82] on input "Search Form" at bounding box center [468, 79] width 116 height 17
paste input "GD81HR"
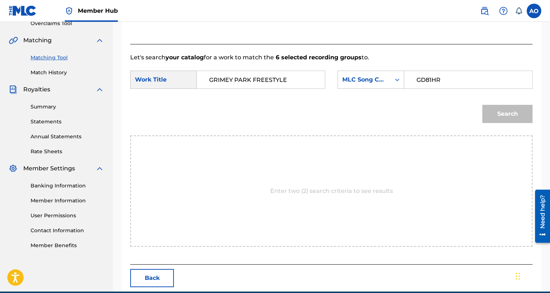
type input "GD81HR"
click at [482, 105] on button "Search" at bounding box center [507, 114] width 50 height 18
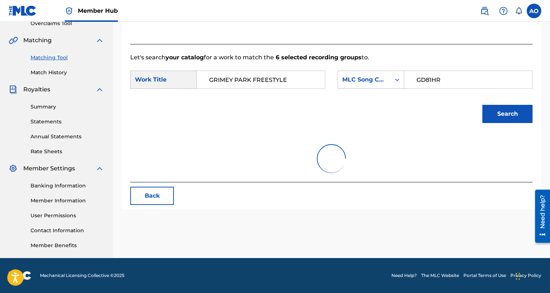
click at [482, 105] on button "Search" at bounding box center [507, 114] width 50 height 18
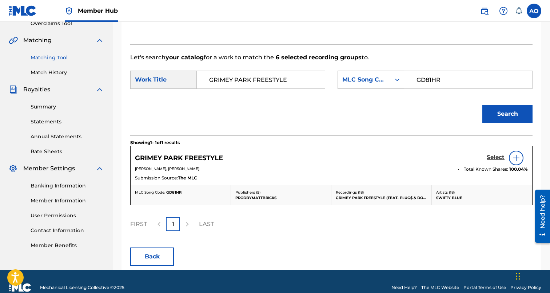
click at [492, 154] on h5 "Select" at bounding box center [496, 157] width 18 height 7
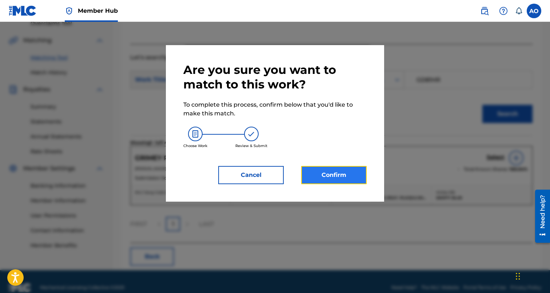
click at [319, 182] on button "Confirm" at bounding box center [333, 175] width 65 height 18
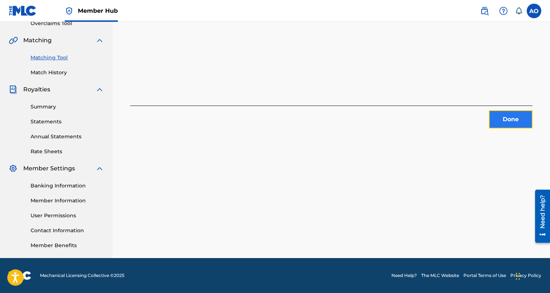
click at [501, 122] on button "Done" at bounding box center [511, 119] width 44 height 18
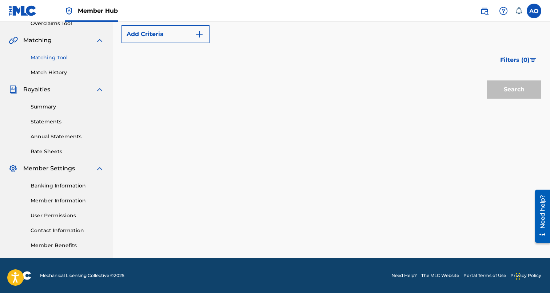
scroll to position [0, 0]
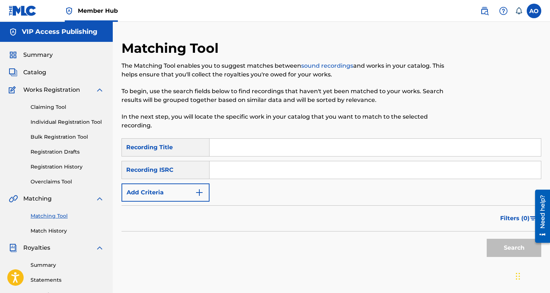
click at [305, 143] on input "Search Form" at bounding box center [375, 147] width 331 height 17
paste input "HALF A [MEDICAL_DATA]"
type input "HALF A [MEDICAL_DATA]"
click at [167, 183] on div "SearchWithCriteria94540755-491f-4e0f-9d58-f77326c6a4a8 Recording Title HALF A M…" at bounding box center [332, 169] width 420 height 63
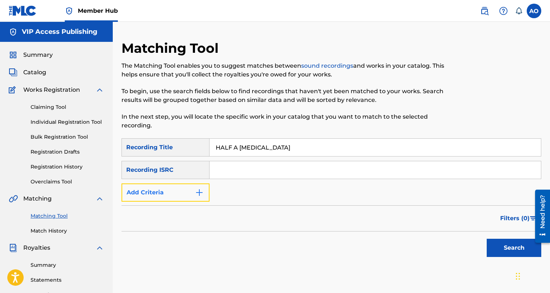
click at [167, 192] on button "Add Criteria" at bounding box center [166, 192] width 88 height 18
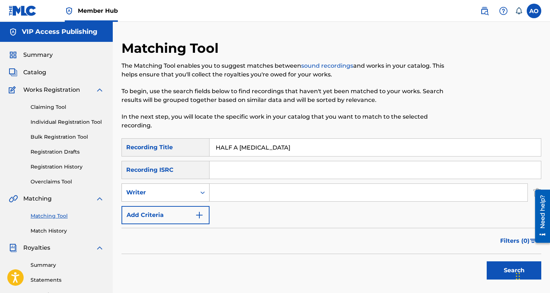
click at [167, 192] on div "Writer" at bounding box center [158, 192] width 65 height 9
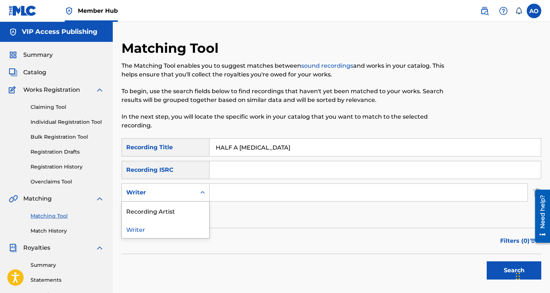
click at [175, 209] on div "Recording Artist" at bounding box center [165, 211] width 87 height 18
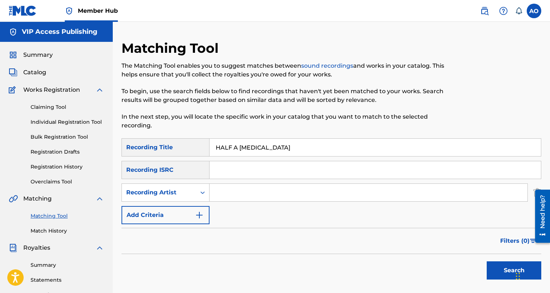
click at [234, 195] on input "Search Form" at bounding box center [369, 192] width 318 height 17
click at [487, 261] on button "Search" at bounding box center [514, 270] width 55 height 18
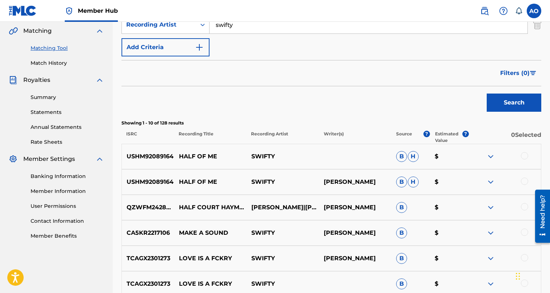
scroll to position [167, 0]
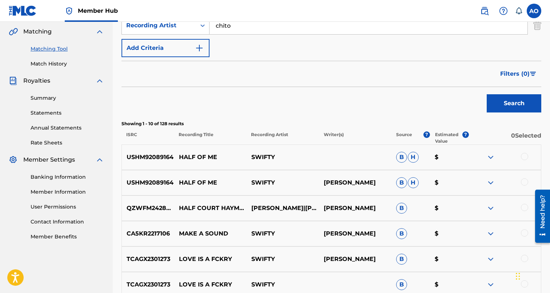
click at [487, 94] on button "Search" at bounding box center [514, 103] width 55 height 18
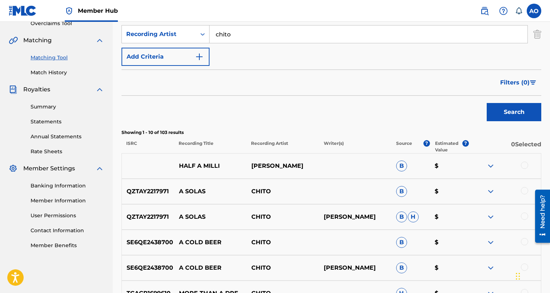
click at [527, 168] on div at bounding box center [524, 165] width 7 height 7
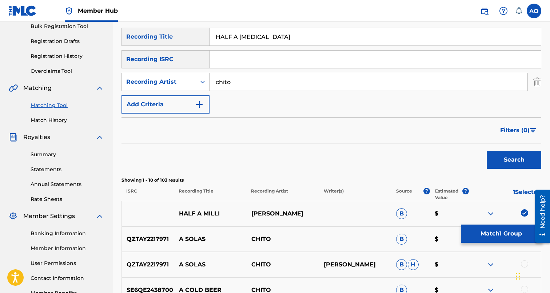
scroll to position [109, 0]
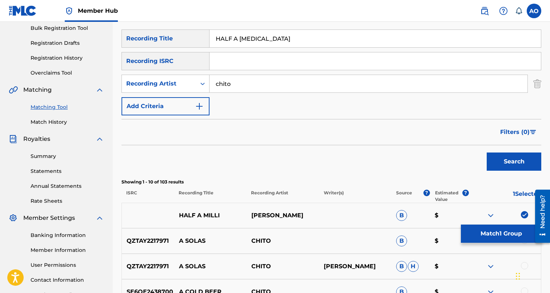
click at [261, 88] on input "chito" at bounding box center [369, 83] width 318 height 17
type input "swifty blue"
click at [487, 152] on button "Search" at bounding box center [514, 161] width 55 height 18
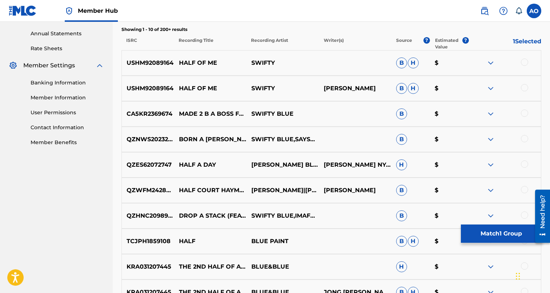
scroll to position [262, 0]
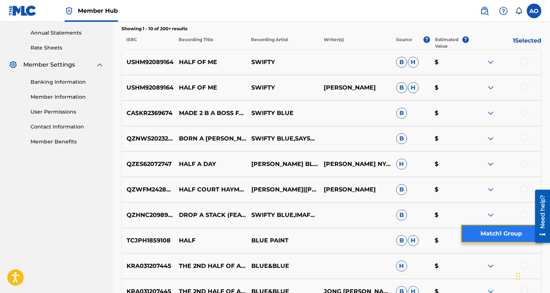
click at [513, 229] on button "Match 1 Group" at bounding box center [501, 233] width 80 height 18
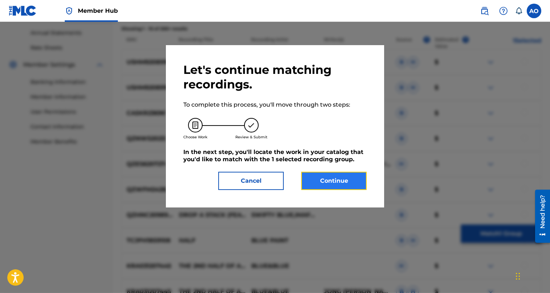
click at [345, 176] on button "Continue" at bounding box center [333, 181] width 65 height 18
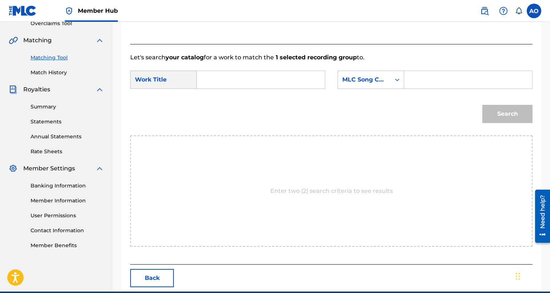
click at [294, 81] on input "Search Form" at bounding box center [261, 79] width 116 height 17
paste input "HALF A [MEDICAL_DATA]"
type input "HALF A [MEDICAL_DATA]"
click at [432, 82] on input "Search Form" at bounding box center [468, 79] width 116 height 17
paste input "HQ5VZ9"
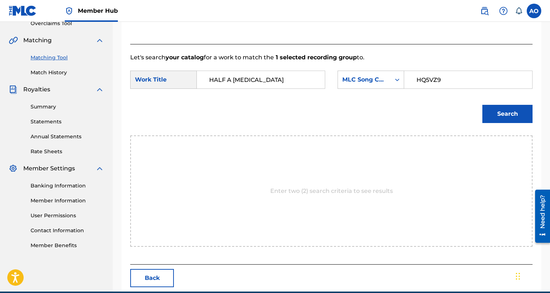
type input "HQ5VZ9"
click at [482, 105] on button "Search" at bounding box center [507, 114] width 50 height 18
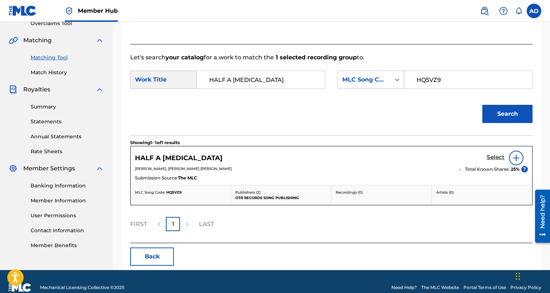
click at [503, 155] on h5 "Select" at bounding box center [496, 157] width 18 height 7
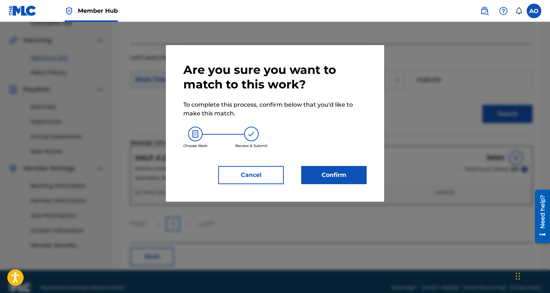
click at [371, 171] on div "Are you sure you want to match to this work? To complete this process, confirm …" at bounding box center [275, 123] width 218 height 156
click at [342, 170] on button "Confirm" at bounding box center [333, 175] width 65 height 18
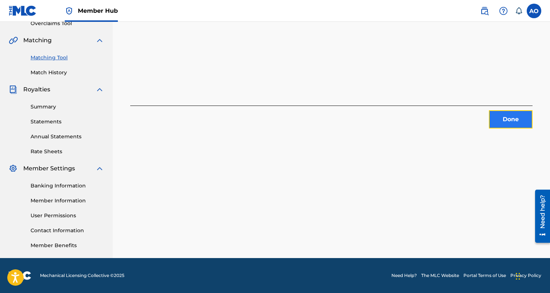
click at [496, 110] on button "Done" at bounding box center [511, 119] width 44 height 18
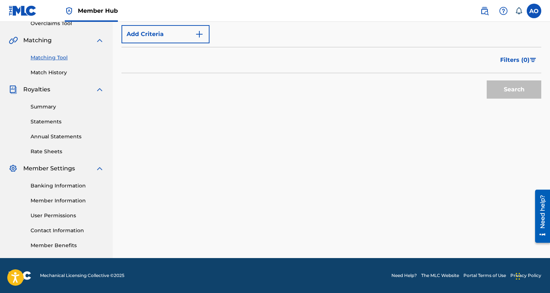
scroll to position [0, 0]
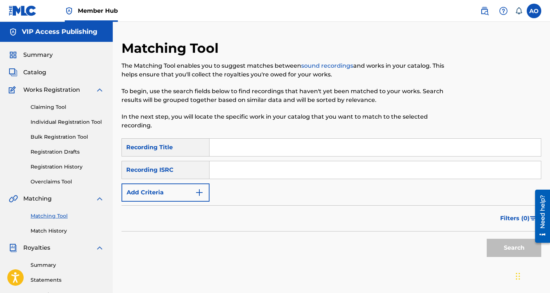
click at [281, 140] on input "Search Form" at bounding box center [375, 147] width 331 height 17
paste input "2 GS"
type input "2 GS"
click at [190, 180] on div "SearchWithCriteria94540755-491f-4e0f-9d58-f77326c6a4a8 Recording Title 2 GS Sea…" at bounding box center [332, 169] width 420 height 63
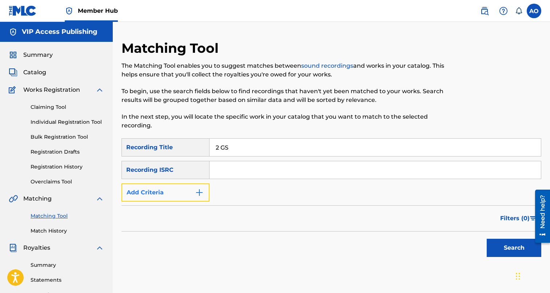
click at [183, 194] on button "Add Criteria" at bounding box center [166, 192] width 88 height 18
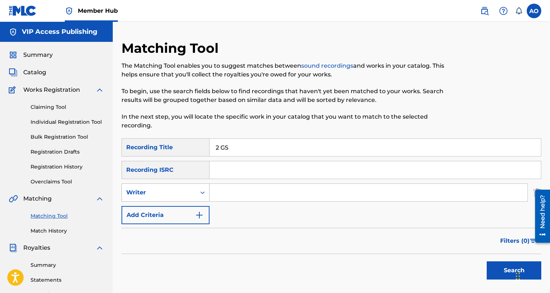
click at [183, 194] on div "Writer" at bounding box center [158, 192] width 65 height 9
click at [168, 193] on div "Writer" at bounding box center [158, 192] width 65 height 9
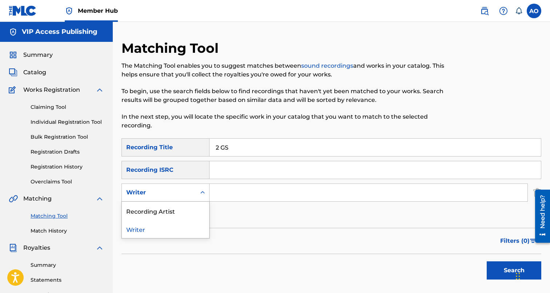
click at [168, 209] on div "Recording Artist" at bounding box center [165, 211] width 87 height 18
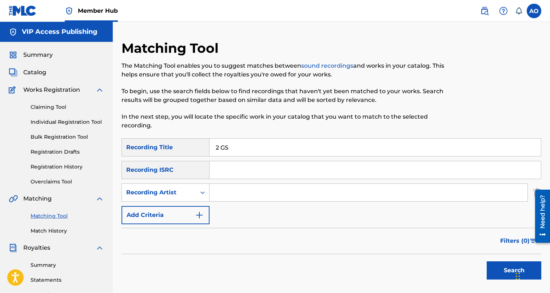
click at [236, 191] on input "Search Form" at bounding box center [369, 192] width 318 height 17
type input "swifty blue"
click at [487, 261] on button "Search" at bounding box center [514, 270] width 55 height 18
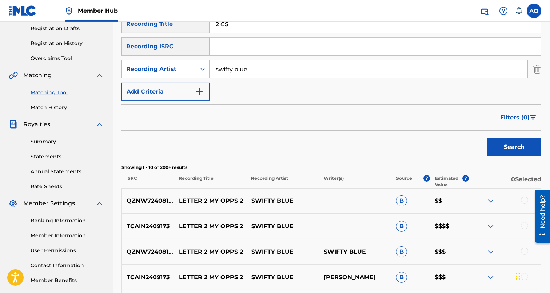
scroll to position [123, 0]
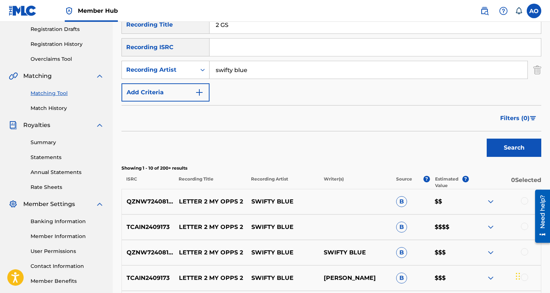
click at [269, 31] on input "2 GS" at bounding box center [375, 24] width 331 height 17
paste input "FRESH OUT"
type input "FRESH OUT"
click at [487, 139] on button "Search" at bounding box center [514, 148] width 55 height 18
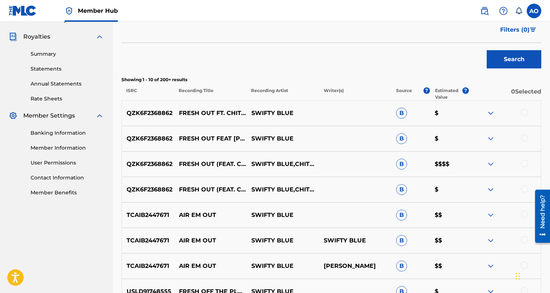
scroll to position [212, 0]
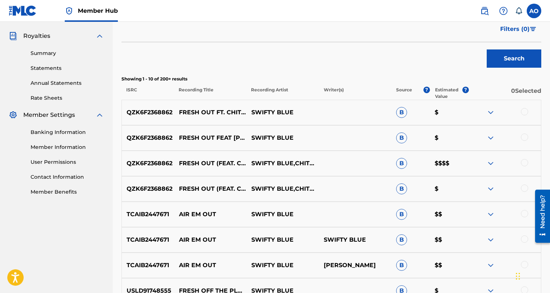
click at [521, 188] on div at bounding box center [524, 187] width 7 height 7
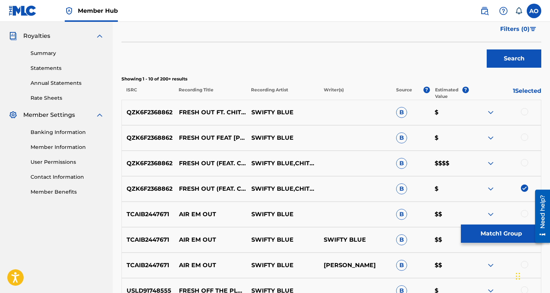
click at [525, 163] on div at bounding box center [524, 162] width 7 height 7
click at [525, 140] on div at bounding box center [524, 137] width 7 height 7
click at [526, 116] on div at bounding box center [505, 112] width 72 height 9
click at [524, 111] on div at bounding box center [524, 111] width 7 height 7
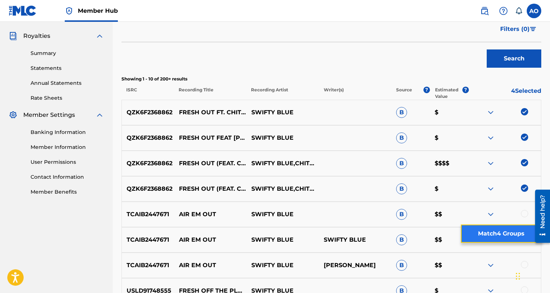
click at [496, 231] on button "Match 4 Groups" at bounding box center [501, 233] width 80 height 18
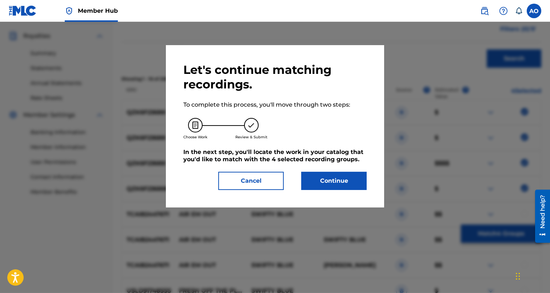
click at [357, 192] on div "Let's continue matching recordings. To complete this process, you'll move throu…" at bounding box center [275, 126] width 218 height 162
click at [350, 186] on button "Continue" at bounding box center [333, 181] width 65 height 18
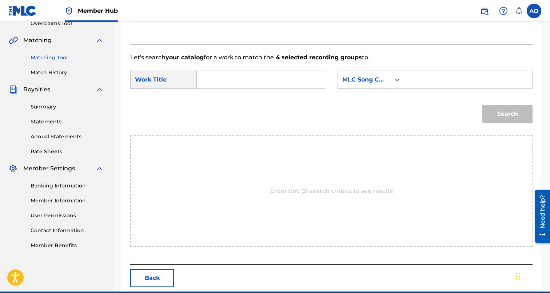
click at [301, 94] on form "SearchWithCriteriaffc99215-7768-4570-a791-3c371c2fbf61 Work Title SearchWithCri…" at bounding box center [331, 98] width 402 height 73
click at [301, 87] on input "Search Form" at bounding box center [261, 79] width 116 height 17
paste input "FRESH OUT"
type input "FRESH OUT"
click at [427, 75] on input "Search Form" at bounding box center [468, 79] width 116 height 17
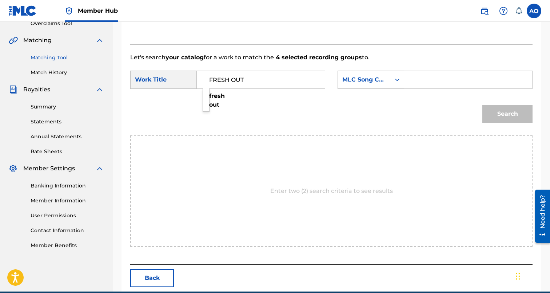
paste input "FC0RMZ"
type input "FC0RMZ"
click at [482, 105] on button "Search" at bounding box center [507, 114] width 50 height 18
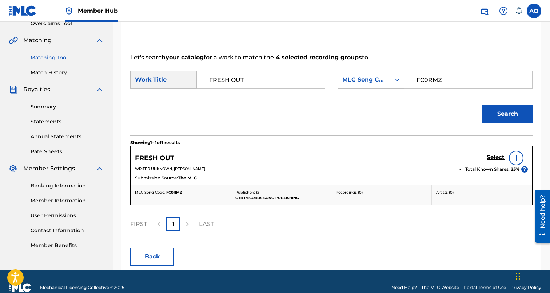
click at [498, 152] on div "Select" at bounding box center [507, 158] width 41 height 15
click at [498, 154] on h5 "Select" at bounding box center [496, 157] width 18 height 7
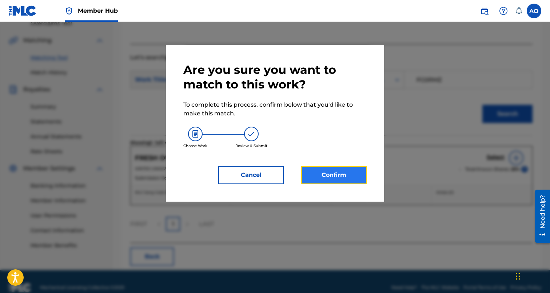
click at [329, 170] on button "Confirm" at bounding box center [333, 175] width 65 height 18
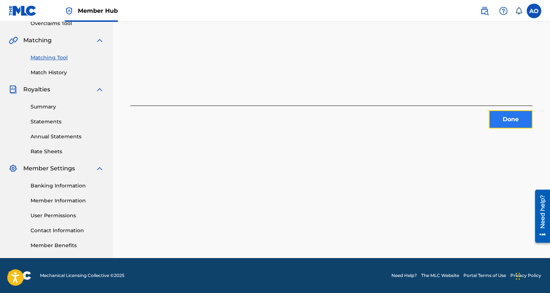
click at [493, 128] on button "Done" at bounding box center [511, 119] width 44 height 18
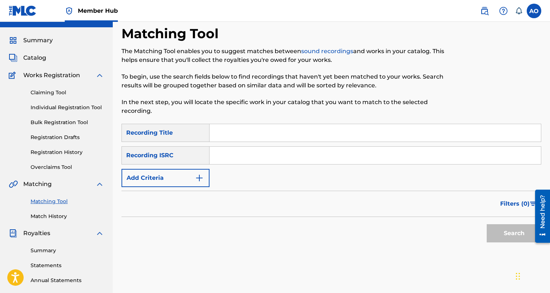
scroll to position [0, 0]
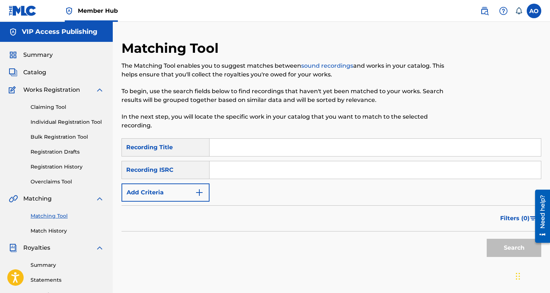
click at [290, 133] on div "Matching Tool The Matching Tool enables you to suggest matches between sound re…" at bounding box center [283, 89] width 323 height 98
click at [277, 146] on input "Search Form" at bounding box center [375, 147] width 331 height 17
paste input "JUGGIN AND FINESSIN"
type input "JUGGIN AND FINESSIN"
click at [167, 175] on div "Recording ISRC" at bounding box center [166, 170] width 88 height 18
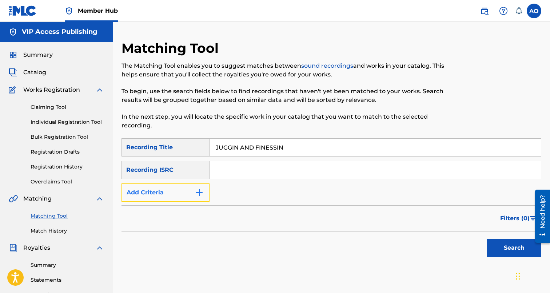
click at [161, 200] on button "Add Criteria" at bounding box center [166, 192] width 88 height 18
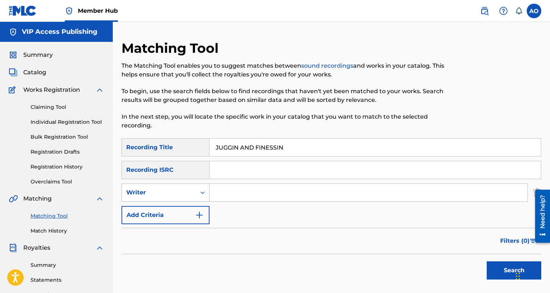
click at [165, 197] on div "Writer" at bounding box center [158, 192] width 65 height 9
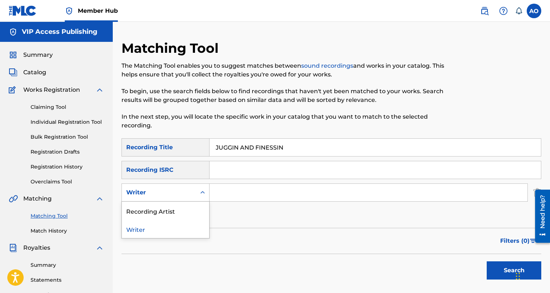
click at [166, 210] on div "Recording Artist" at bounding box center [165, 211] width 87 height 18
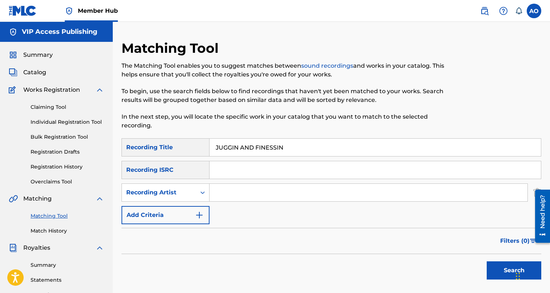
click at [233, 189] on input "Search Form" at bounding box center [369, 192] width 318 height 17
type input "swifty blue"
click at [487, 261] on button "Search" at bounding box center [514, 270] width 55 height 18
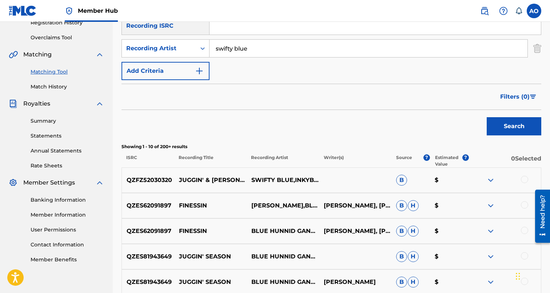
scroll to position [158, 0]
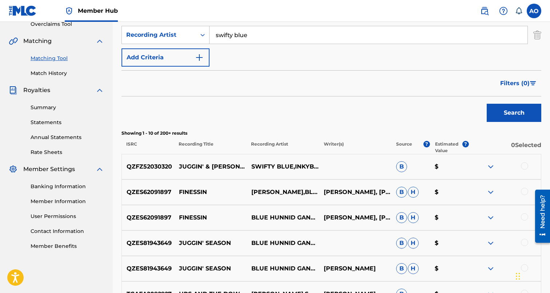
click at [525, 166] on div at bounding box center [524, 165] width 7 height 7
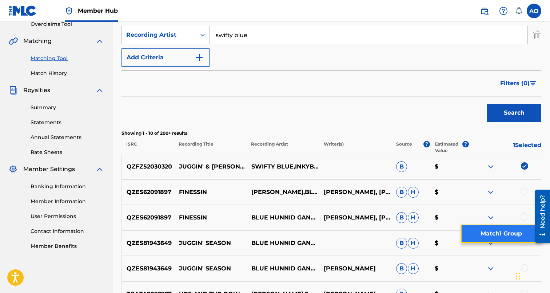
click at [500, 237] on button "Match 1 Group" at bounding box center [501, 233] width 80 height 18
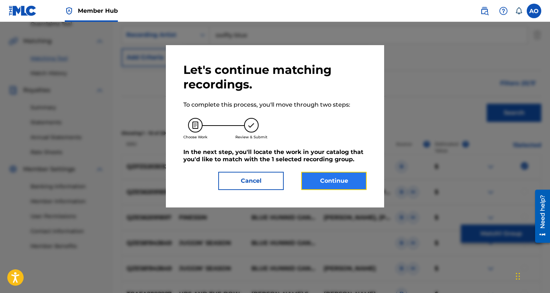
click at [341, 177] on button "Continue" at bounding box center [333, 181] width 65 height 18
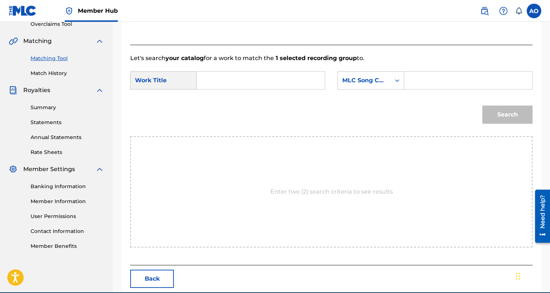
click at [252, 79] on input "Search Form" at bounding box center [261, 80] width 116 height 17
paste input "JUGGIN AND FINESSIN"
type input "JUGGIN AND FINESSIN"
click at [444, 69] on form "SearchWithCriteriaffc99215-7768-4570-a791-3c371c2fbf61 Work Title JUGGIN AND FI…" at bounding box center [331, 99] width 402 height 73
click at [443, 75] on input "Search Form" at bounding box center [468, 80] width 116 height 17
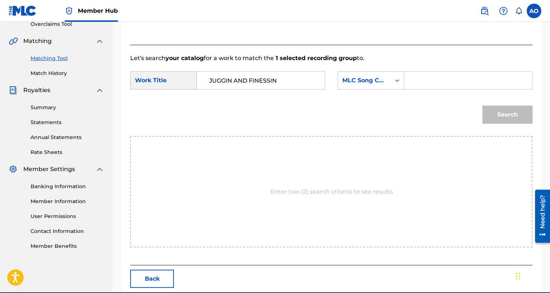
paste input "J491IR"
type input "J491IR"
click at [482, 106] on button "Search" at bounding box center [507, 115] width 50 height 18
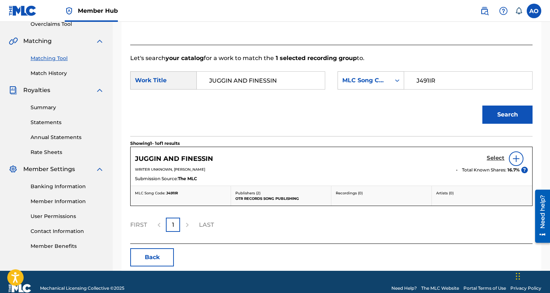
click at [498, 160] on h5 "Select" at bounding box center [496, 158] width 18 height 7
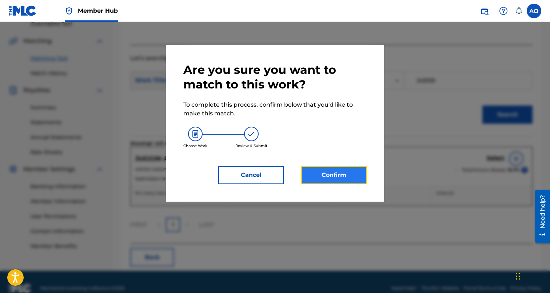
click at [358, 183] on button "Confirm" at bounding box center [333, 175] width 65 height 18
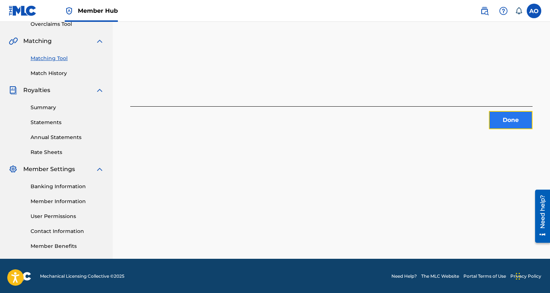
click at [498, 123] on button "Done" at bounding box center [511, 120] width 44 height 18
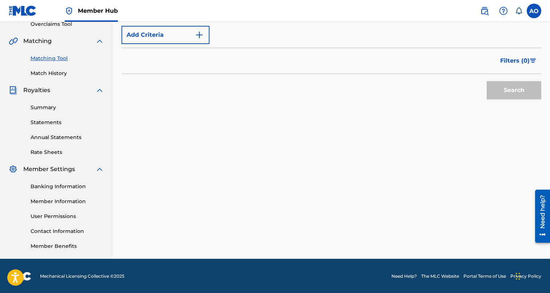
scroll to position [0, 0]
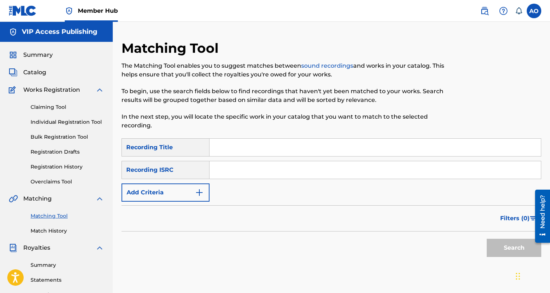
click at [242, 145] on input "Search Form" at bounding box center [375, 147] width 331 height 17
paste input "SWAP FOR A SWAP"
type input "SWAP FOR A SWAP"
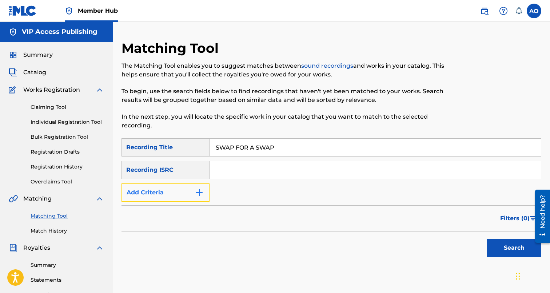
click at [180, 188] on button "Add Criteria" at bounding box center [166, 192] width 88 height 18
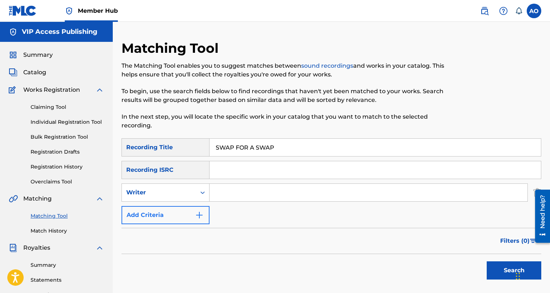
click at [180, 188] on div "Writer" at bounding box center [159, 193] width 74 height 14
click at [181, 211] on div "Recording Artist" at bounding box center [165, 211] width 87 height 18
click at [212, 205] on div "SearchWithCriteria94540755-491f-4e0f-9d58-f77326c6a4a8 Recording Title SWAP FOR…" at bounding box center [332, 181] width 420 height 86
click at [234, 195] on input "s" at bounding box center [369, 192] width 318 height 17
type input "swifty blue"
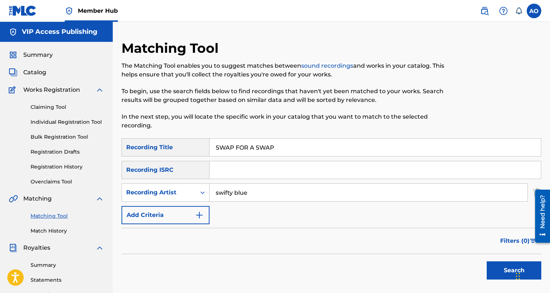
click at [487, 261] on button "Search" at bounding box center [514, 270] width 55 height 18
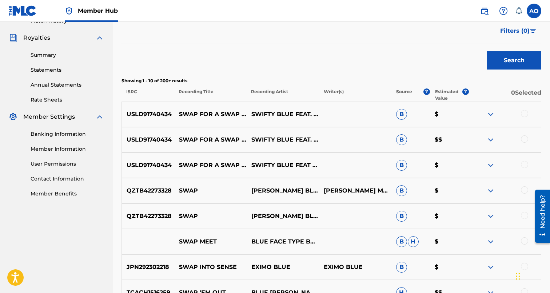
scroll to position [217, 0]
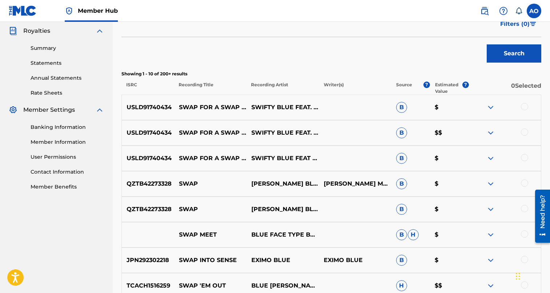
click at [524, 157] on div at bounding box center [524, 157] width 7 height 7
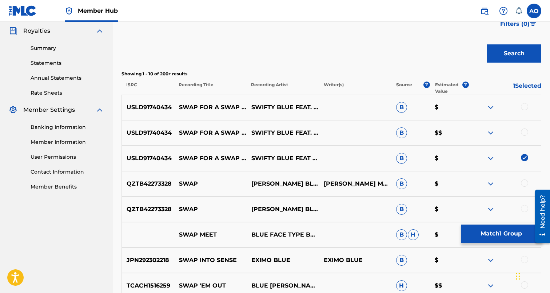
click at [524, 138] on div "USLD91740434 SWAP FOR A SWAP (FEAT. KODAK BLACK & BIGHEAD) SWIFTY BLUE FEAT. KO…" at bounding box center [332, 132] width 420 height 25
click at [526, 130] on div at bounding box center [524, 131] width 7 height 7
click at [528, 101] on div "USLD91740434 SWAP FOR A SWAP (FEAT. KODAK BLACK & BIGHEAD) SWIFTY BLUE FEAT. KO…" at bounding box center [332, 107] width 420 height 25
click at [527, 108] on div at bounding box center [524, 106] width 7 height 7
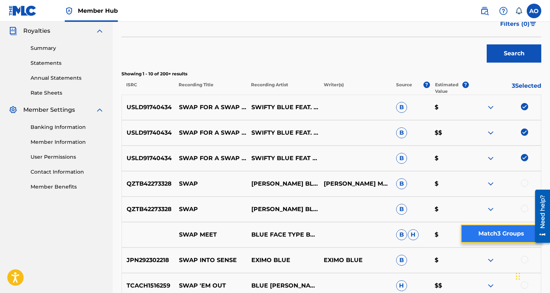
click at [511, 231] on button "Match 3 Groups" at bounding box center [501, 233] width 80 height 18
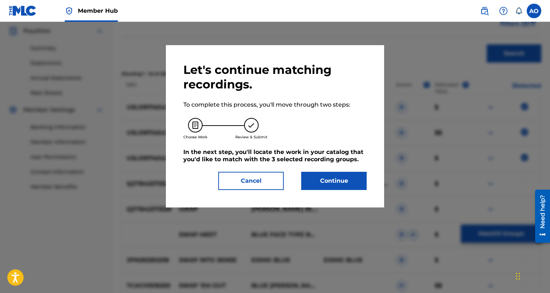
click at [325, 160] on h5 "In the next step, you'll locate the work in your catalog that you'd like to mat…" at bounding box center [274, 155] width 183 height 15
click at [323, 173] on button "Continue" at bounding box center [333, 181] width 65 height 18
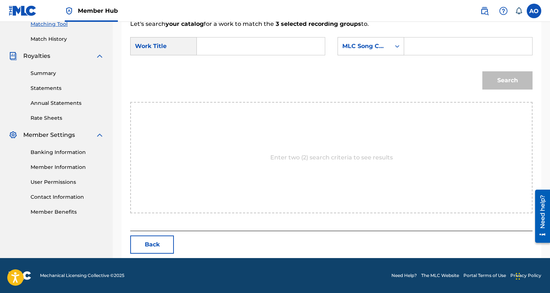
scroll to position [158, 0]
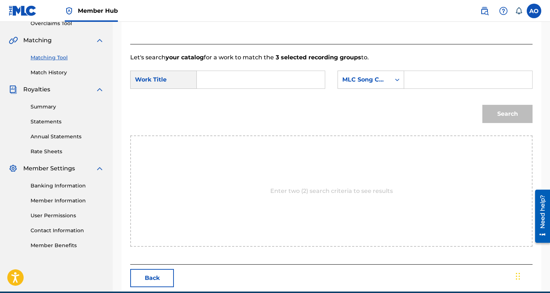
click at [279, 74] on input "Search Form" at bounding box center [261, 79] width 116 height 17
paste input "SWAP FOR A SWAP"
type input "SWAP FOR A SWAP"
click at [425, 80] on input "Search Form" at bounding box center [468, 79] width 116 height 17
paste input "S740OF"
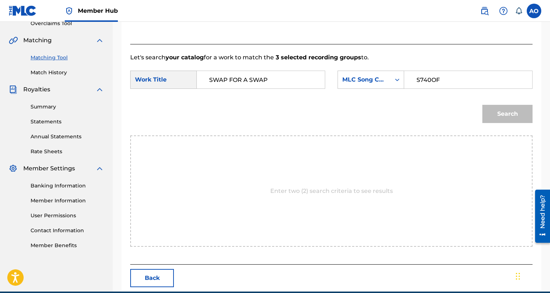
type input "S740OF"
click at [482, 105] on button "Search" at bounding box center [507, 114] width 50 height 18
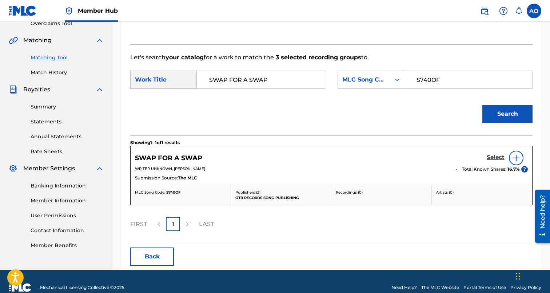
click at [494, 157] on h5 "Select" at bounding box center [496, 157] width 18 height 7
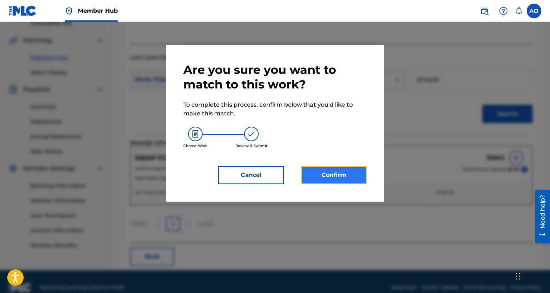
click at [358, 167] on button "Confirm" at bounding box center [333, 175] width 65 height 18
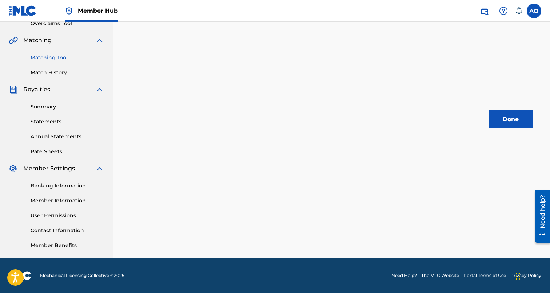
scroll to position [0, 0]
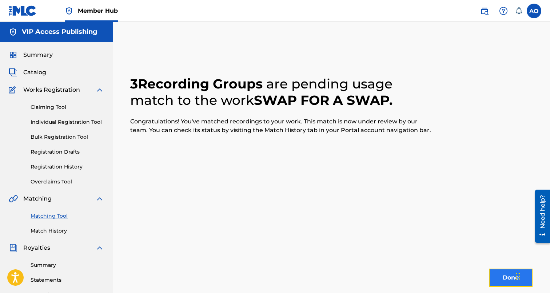
click at [511, 278] on button "Done" at bounding box center [511, 278] width 44 height 18
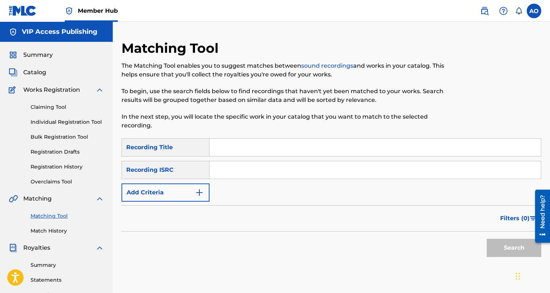
click at [239, 143] on input "Search Form" at bounding box center [375, 147] width 331 height 17
paste input "TOOK SOME LOSSES"
type input "TOOK SOME LOSSES"
click at [487, 239] on button "Search" at bounding box center [514, 248] width 55 height 18
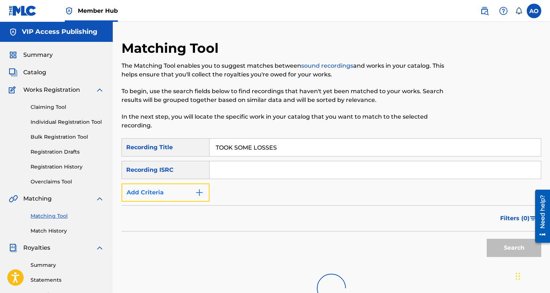
click at [195, 186] on button "Add Criteria" at bounding box center [166, 192] width 88 height 18
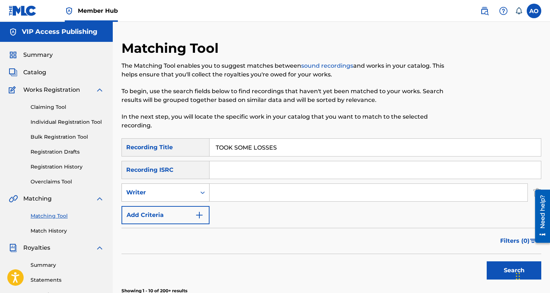
click at [187, 201] on div "Writer" at bounding box center [166, 192] width 88 height 18
click at [188, 211] on div "Recording Artist" at bounding box center [165, 211] width 87 height 18
click at [215, 201] on div "Search Form" at bounding box center [369, 192] width 318 height 18
click at [218, 199] on input "Search Form" at bounding box center [369, 192] width 318 height 17
type input "swifty blue"
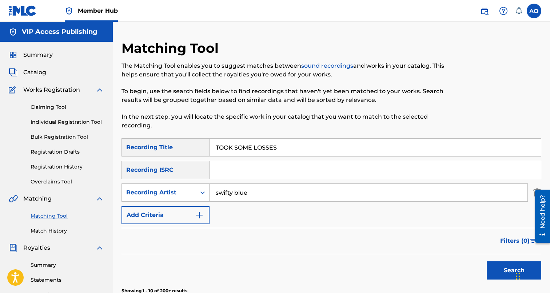
click at [487, 261] on button "Search" at bounding box center [514, 270] width 55 height 18
click at [259, 142] on input "TOOK SOME LOSSES" at bounding box center [375, 147] width 331 height 17
paste input "GETTING MONEY"
click at [487, 261] on button "Search" at bounding box center [514, 270] width 55 height 18
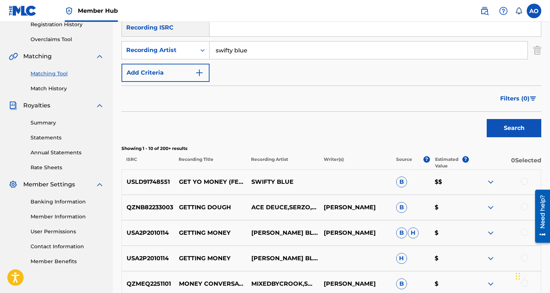
scroll to position [144, 0]
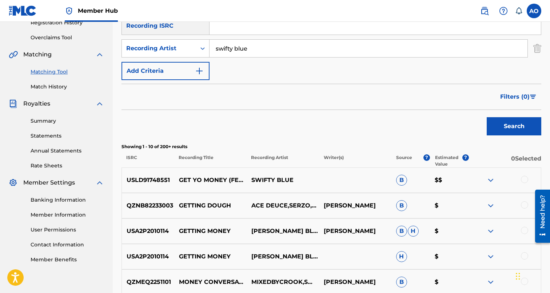
click at [295, 48] on input "swifty blue" at bounding box center [369, 48] width 318 height 17
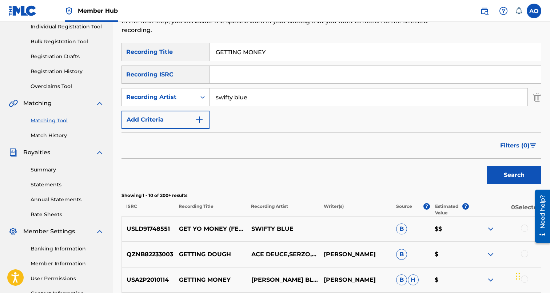
scroll to position [94, 0]
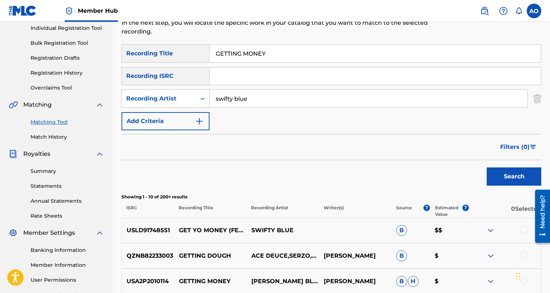
click at [294, 55] on input "GETTING MONEY" at bounding box center [375, 53] width 331 height 17
paste input "ROLL DAWGS"
click at [487, 167] on button "Search" at bounding box center [514, 176] width 55 height 18
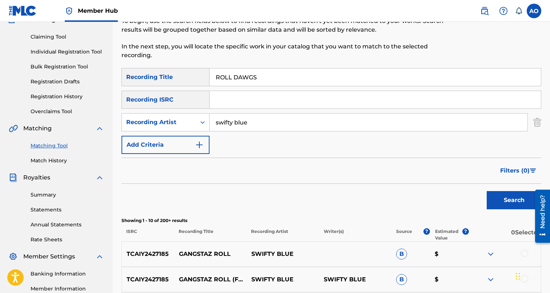
scroll to position [52, 0]
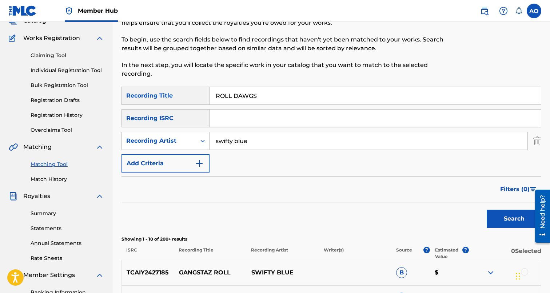
click at [263, 87] on div "Matching Tool The Matching Tool enables you to suggest matches between sound re…" at bounding box center [283, 37] width 323 height 98
click at [266, 100] on input "ROLL DAWGS" at bounding box center [375, 95] width 331 height 17
paste input "BUCKLE UP"
click at [487, 210] on button "Search" at bounding box center [514, 219] width 55 height 18
click at [278, 88] on input "BUCKLE UP\" at bounding box center [375, 95] width 331 height 17
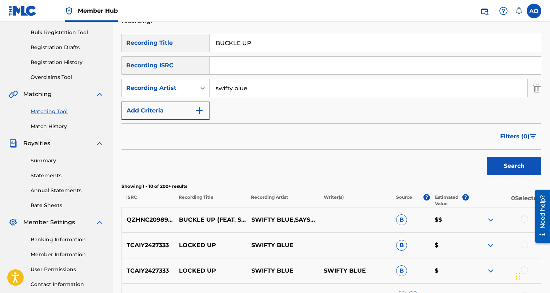
scroll to position [156, 0]
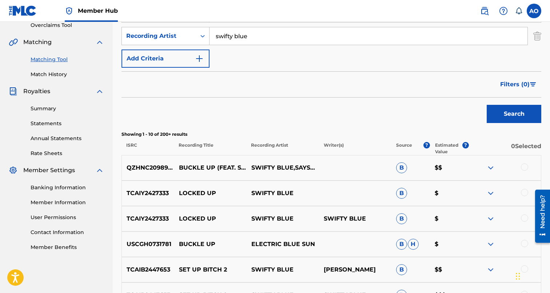
type input "BUCKLE UP"
click at [524, 243] on div at bounding box center [524, 243] width 7 height 7
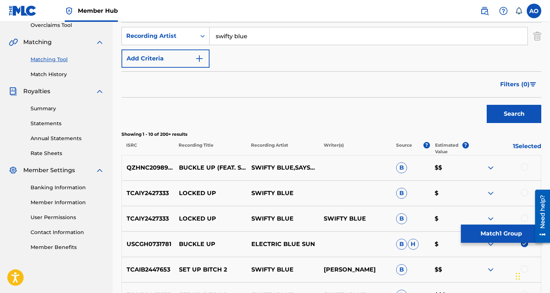
click at [526, 162] on div "QZHNC2098995 BUCKLE UP (FEAT. SAYSOTHEMAC & MURRDA MELLZ) SWIFTY BLUE,SAYSOTHEM…" at bounding box center [332, 167] width 420 height 25
click at [525, 169] on div at bounding box center [524, 166] width 7 height 7
click at [496, 243] on div at bounding box center [505, 244] width 72 height 9
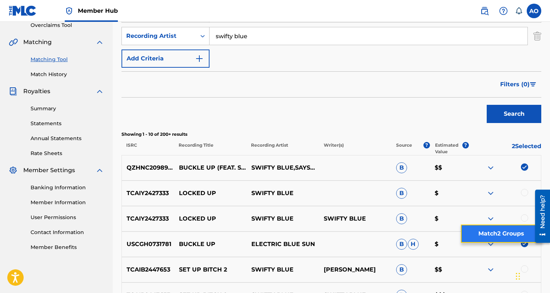
click at [501, 230] on button "Match 2 Groups" at bounding box center [501, 233] width 80 height 18
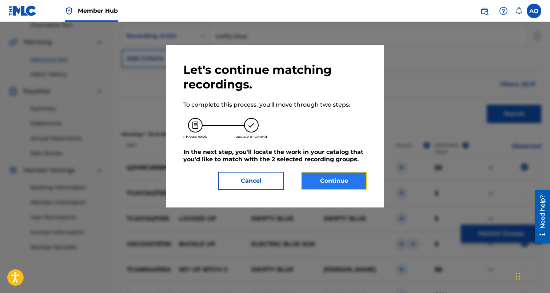
click at [350, 176] on button "Continue" at bounding box center [333, 181] width 65 height 18
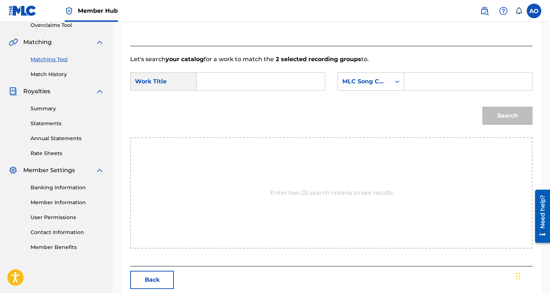
click at [276, 86] on input "Search Form" at bounding box center [261, 81] width 116 height 17
paste input "BUCKLE UP"
type input "BUCKLE UP"
click at [421, 75] on input "Search Form" at bounding box center [468, 81] width 116 height 17
paste input "BF8N0N"
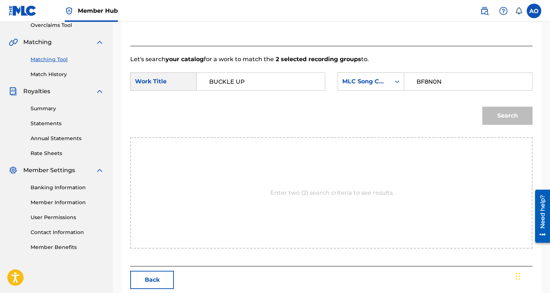
type input "BF8N0N"
click at [482, 107] on button "Search" at bounding box center [507, 116] width 50 height 18
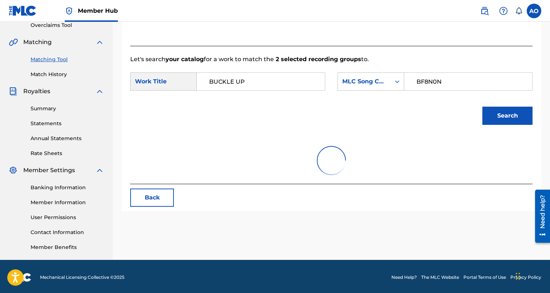
click at [482, 107] on button "Search" at bounding box center [507, 116] width 50 height 18
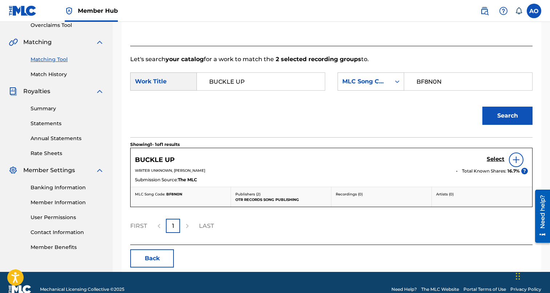
click at [496, 155] on div "Select" at bounding box center [507, 159] width 41 height 15
click at [499, 156] on h5 "Select" at bounding box center [496, 159] width 18 height 7
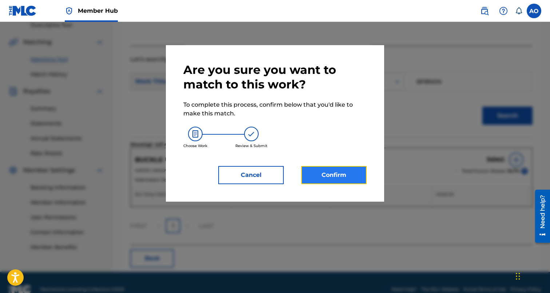
click at [330, 167] on button "Confirm" at bounding box center [333, 175] width 65 height 18
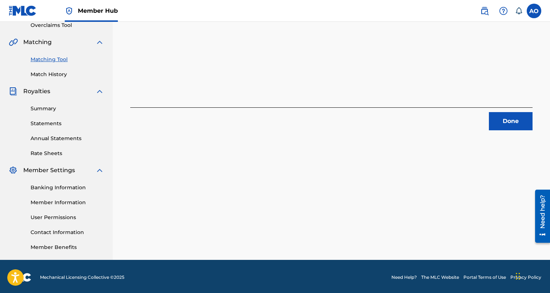
click at [498, 107] on div "2 Recording Groups are pending usage match to the work BUCKLE UP . Congratulati…" at bounding box center [331, 16] width 402 height 228
click at [498, 118] on button "Done" at bounding box center [511, 121] width 44 height 18
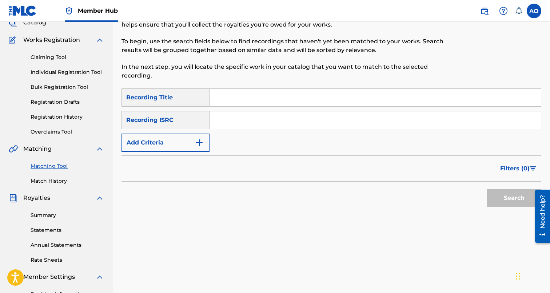
scroll to position [0, 0]
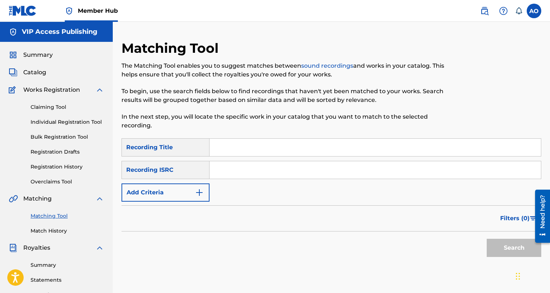
click at [241, 150] on input "Search Form" at bounding box center [375, 147] width 331 height 17
paste input "NOTHING 2 SOMETHING"
type input "NOTHING 2 SOMETHING"
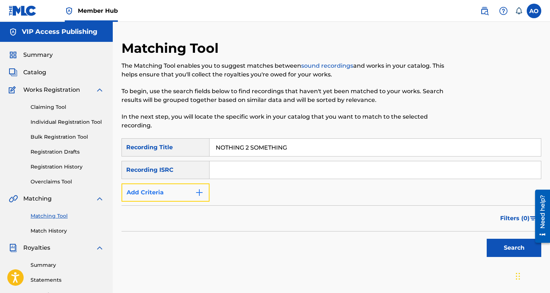
click at [198, 185] on button "Add Criteria" at bounding box center [166, 192] width 88 height 18
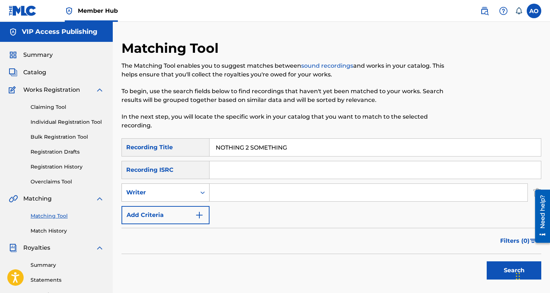
click at [196, 190] on div "Search Form" at bounding box center [202, 192] width 13 height 13
click at [202, 207] on div "Recording Artist" at bounding box center [165, 211] width 87 height 18
click at [242, 195] on input "Search Form" at bounding box center [369, 192] width 318 height 17
type input "swifty blue"
click at [487, 261] on button "Search" at bounding box center [514, 270] width 55 height 18
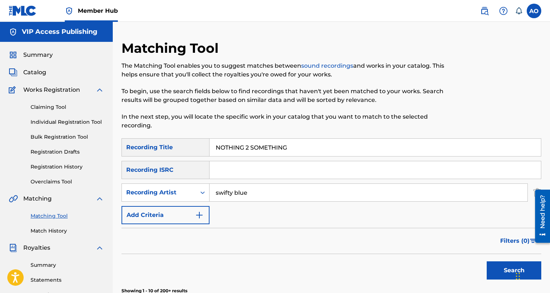
click at [267, 148] on input "NOTHING 2 SOMETHING" at bounding box center [375, 147] width 331 height 17
paste input "EED A HU"
type input "NEED A HUG"
click at [487, 261] on button "Search" at bounding box center [514, 270] width 55 height 18
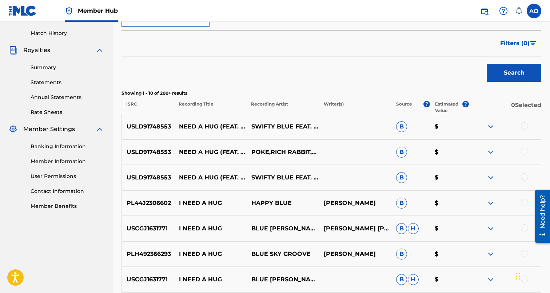
scroll to position [201, 0]
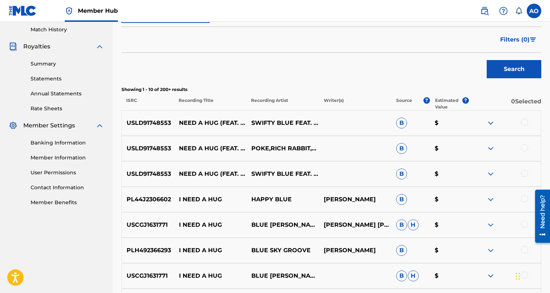
click at [527, 174] on div at bounding box center [524, 173] width 7 height 7
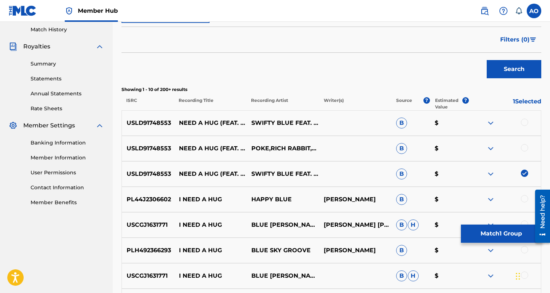
click at [525, 148] on div at bounding box center [524, 147] width 7 height 7
click at [523, 121] on div at bounding box center [524, 122] width 7 height 7
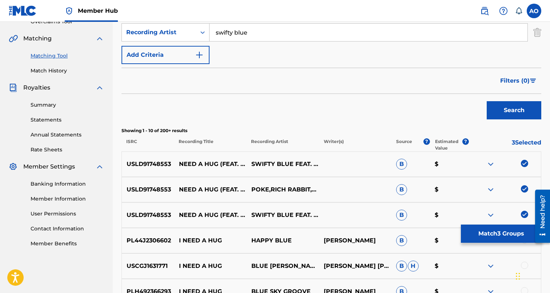
scroll to position [159, 0]
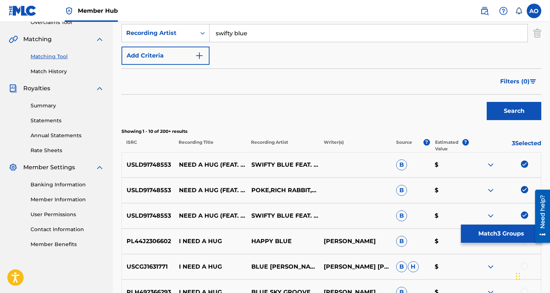
click at [517, 220] on div "USLD91748553 NEED A HUG (FEAT. RICH RABBIT & POKE) SWIFTY BLUE FEAT. RICH RABBI…" at bounding box center [332, 215] width 420 height 25
click at [512, 232] on button "Match 3 Groups" at bounding box center [501, 233] width 80 height 18
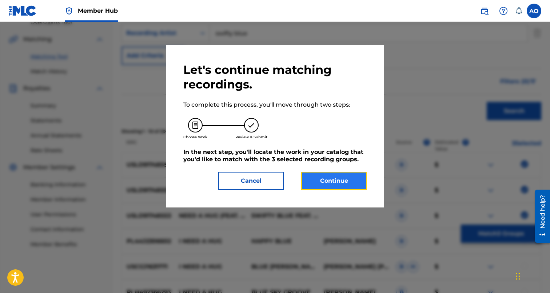
click at [340, 172] on button "Continue" at bounding box center [333, 181] width 65 height 18
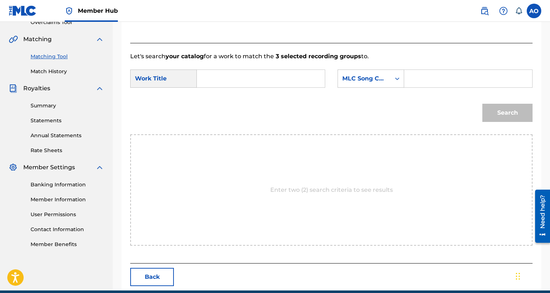
click at [285, 66] on form "SearchWithCriteriaffc99215-7768-4570-a791-3c371c2fbf61 Work Title SearchWithCri…" at bounding box center [331, 97] width 402 height 73
click at [278, 81] on input "Search Form" at bounding box center [261, 78] width 116 height 17
paste input "NEED A HUG"
type input "NEED A HUG"
click at [444, 75] on input "Search Form" at bounding box center [468, 78] width 116 height 17
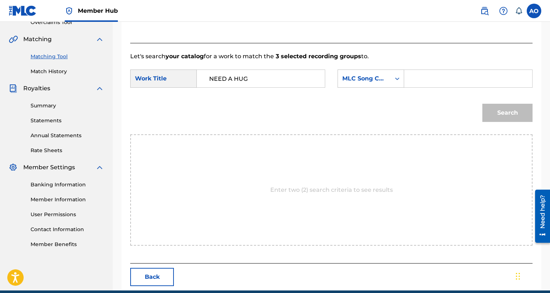
paste input "NC67WV"
type input "NC67WV"
click at [482, 104] on button "Search" at bounding box center [507, 113] width 50 height 18
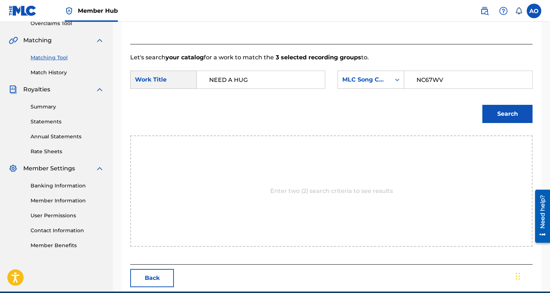
click at [482, 105] on button "Search" at bounding box center [507, 114] width 50 height 18
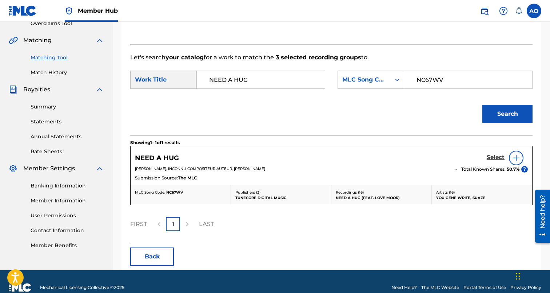
click at [491, 155] on h5 "Select" at bounding box center [496, 157] width 18 height 7
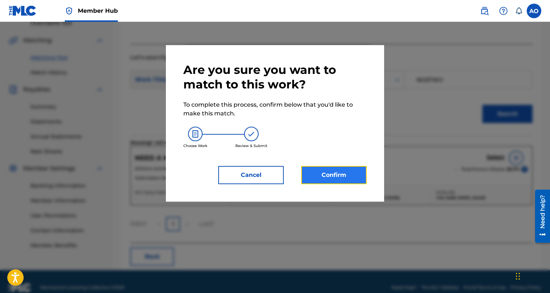
click at [329, 182] on button "Confirm" at bounding box center [333, 175] width 65 height 18
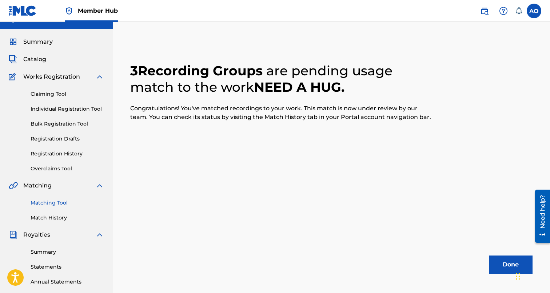
scroll to position [0, 0]
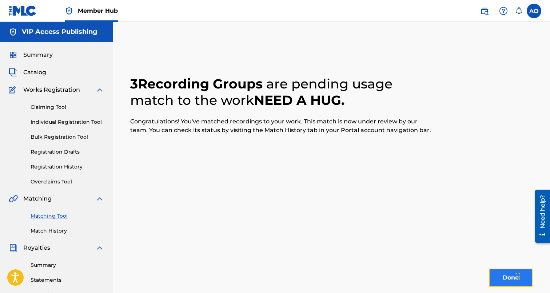
click at [499, 281] on button "Done" at bounding box center [511, 278] width 44 height 18
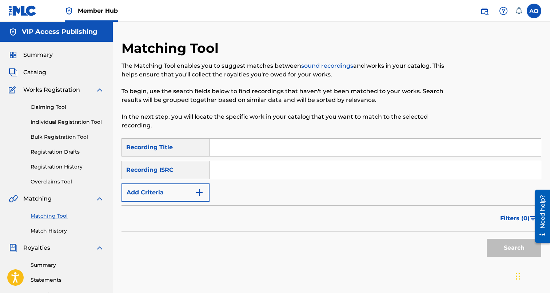
click at [316, 119] on p "In the next step, you will locate the specific work in your catalog that you wa…" at bounding box center [283, 120] width 323 height 17
click at [307, 132] on div "Matching Tool The Matching Tool enables you to suggest matches between sound re…" at bounding box center [283, 89] width 323 height 98
click at [301, 148] on input "Search Form" at bounding box center [375, 147] width 331 height 17
paste input "DANGEROUS"
type input "DANGEROUS"
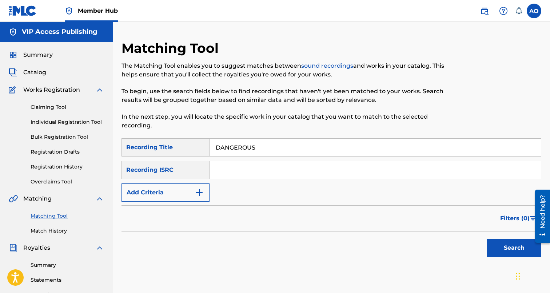
click at [487, 239] on button "Search" at bounding box center [514, 248] width 55 height 18
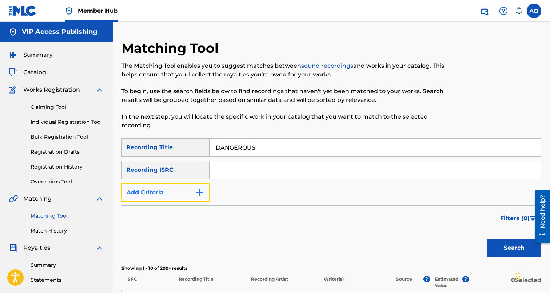
click at [161, 196] on button "Add Criteria" at bounding box center [166, 192] width 88 height 18
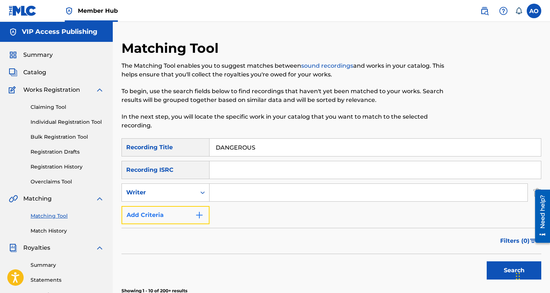
click at [164, 214] on button "Add Criteria" at bounding box center [166, 215] width 88 height 18
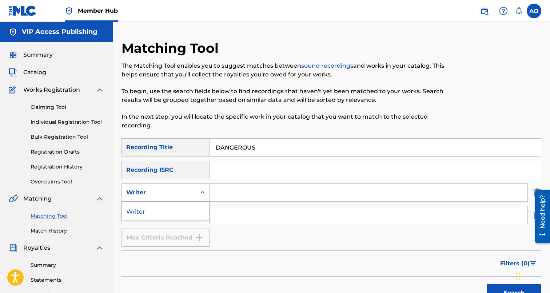
click at [170, 198] on div "Writer" at bounding box center [159, 193] width 74 height 14
click at [217, 214] on input "Search Form" at bounding box center [369, 214] width 318 height 17
click at [195, 214] on div "Recording Artist" at bounding box center [159, 215] width 74 height 14
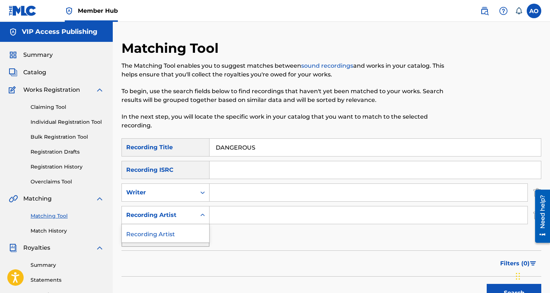
click at [240, 203] on div "SearchWithCriteria94540755-491f-4e0f-9d58-f77326c6a4a8 Recording Title DANGEROU…" at bounding box center [332, 192] width 420 height 108
click at [240, 208] on input "Search Form" at bounding box center [369, 214] width 318 height 17
type input "SWIFTY"
click at [487, 284] on button "Search" at bounding box center [514, 293] width 55 height 18
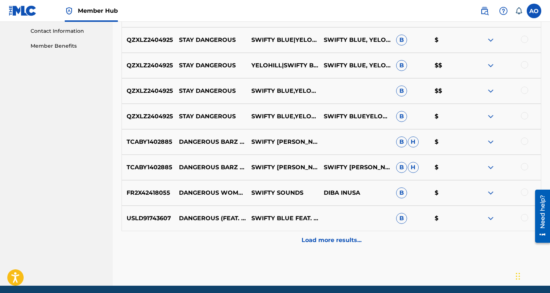
scroll to position [359, 0]
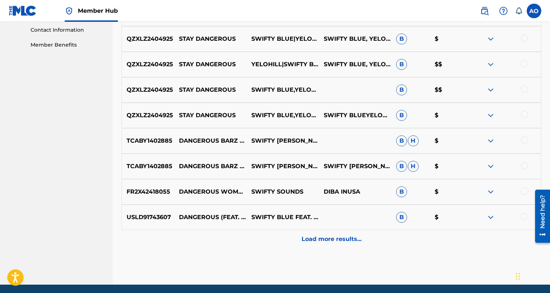
click at [523, 218] on div at bounding box center [524, 216] width 7 height 7
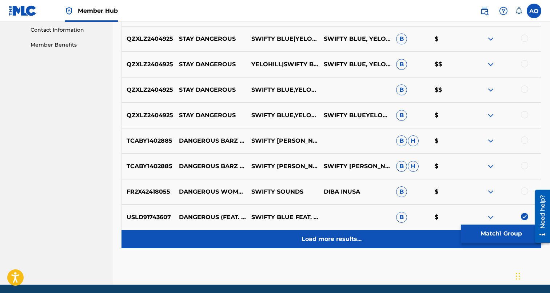
click at [322, 232] on div "Load more results..." at bounding box center [332, 239] width 420 height 18
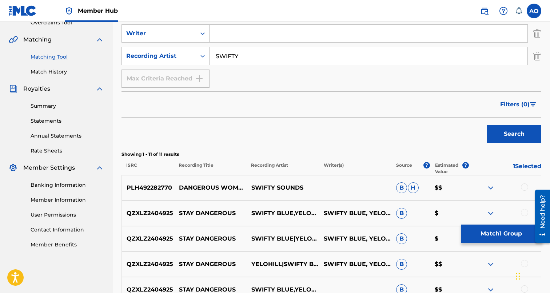
click at [322, 232] on div "QZXLZ2404925 STAY DANGEROUS SWIFTY BLUE|YELOHILL SWIFTY BLUE, YELOHILL B $" at bounding box center [332, 238] width 420 height 25
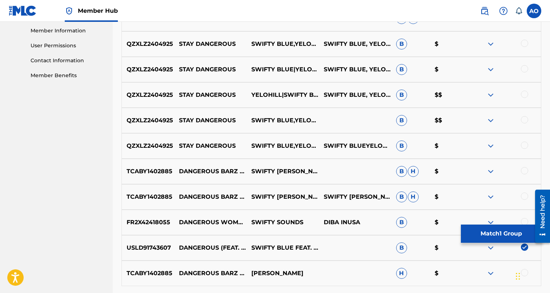
scroll to position [393, 0]
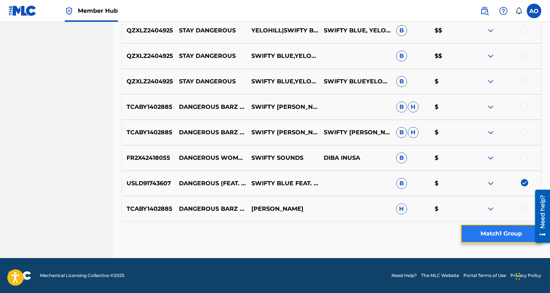
click at [484, 239] on button "Match 1 Group" at bounding box center [501, 233] width 80 height 18
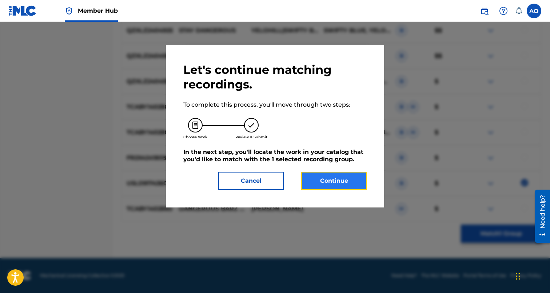
click at [346, 177] on button "Continue" at bounding box center [333, 181] width 65 height 18
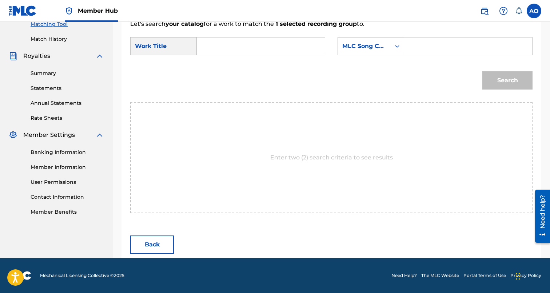
scroll to position [158, 0]
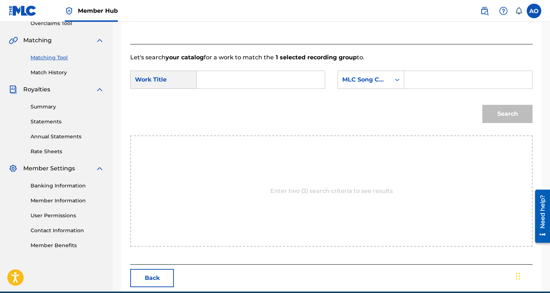
click at [233, 80] on input "Search Form" at bounding box center [261, 79] width 116 height 17
paste input "DANGEROUS"
type input "DANGEROUS"
click at [424, 77] on input "Search Form" at bounding box center [468, 79] width 116 height 17
paste input "DQ4P6O"
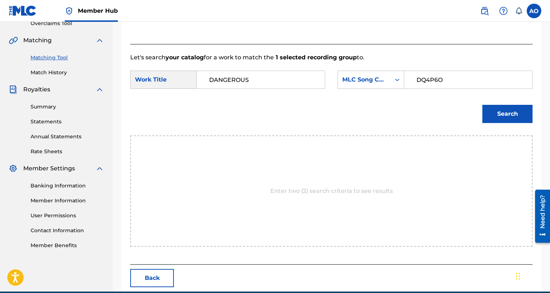
type input "DQ4P6O"
click at [482, 105] on button "Search" at bounding box center [507, 114] width 50 height 18
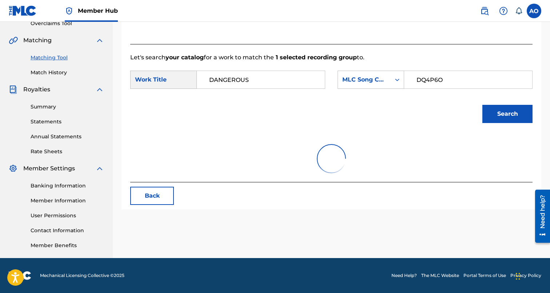
click at [482, 105] on button "Search" at bounding box center [507, 114] width 50 height 18
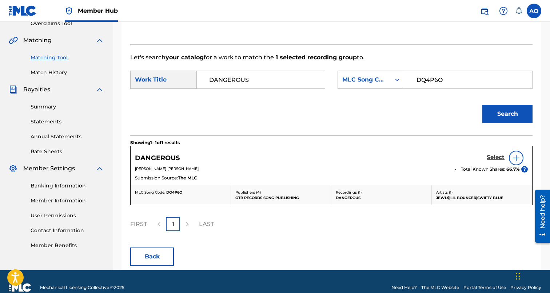
click at [498, 161] on link "Select" at bounding box center [496, 158] width 18 height 8
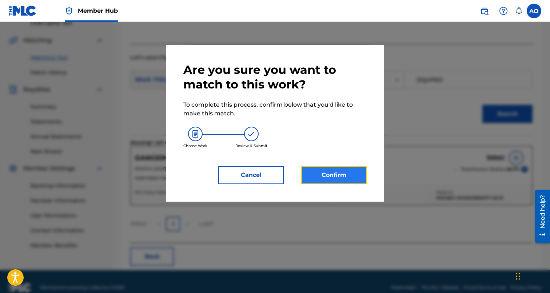
click at [311, 180] on button "Confirm" at bounding box center [333, 175] width 65 height 18
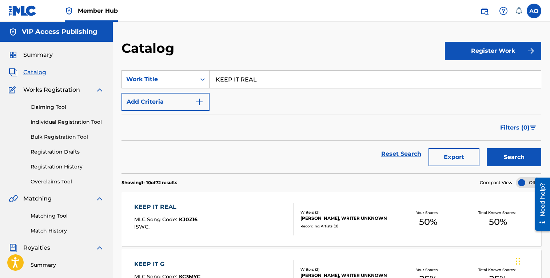
click at [241, 85] on input "KEEP IT REAL" at bounding box center [375, 79] width 331 height 17
paste input "MORE MURDER"
type input "MORE MURDER"
click at [487, 148] on button "Search" at bounding box center [514, 157] width 55 height 18
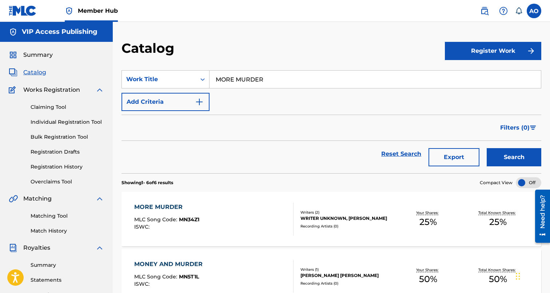
click at [179, 203] on div "MORE MURDER" at bounding box center [166, 207] width 65 height 9
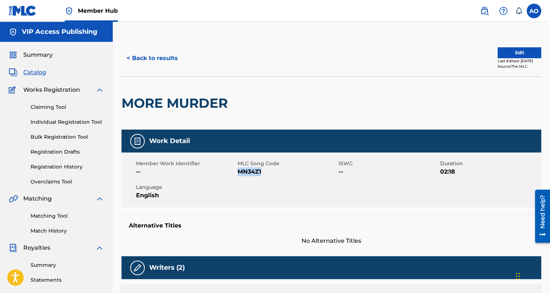
drag, startPoint x: 239, startPoint y: 172, endPoint x: 270, endPoint y: 172, distance: 31.7
click at [270, 172] on span "MN34Z1" at bounding box center [288, 171] width 100 height 9
copy span "MN34Z1"
click at [166, 67] on button "< Back to results" at bounding box center [152, 58] width 61 height 18
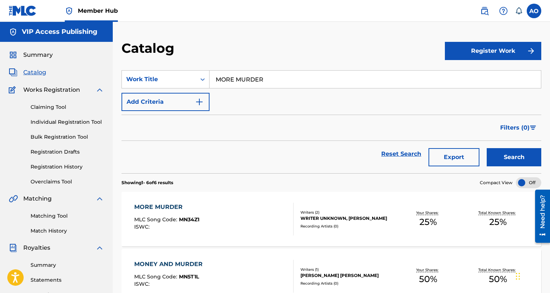
click at [255, 77] on input "MORE MURDER" at bounding box center [375, 79] width 331 height 17
paste input "SOUTHERN FLAME"
type input "SOUTHERN FLAME"
click at [487, 148] on button "Search" at bounding box center [514, 157] width 55 height 18
click at [207, 207] on div "SOUTHERN FLAME MLC Song Code : S736R1 ISWC :" at bounding box center [214, 219] width 160 height 33
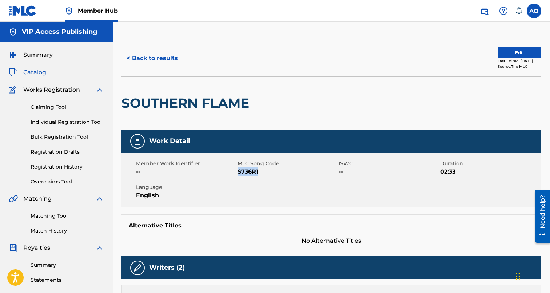
drag, startPoint x: 239, startPoint y: 170, endPoint x: 262, endPoint y: 172, distance: 23.7
click at [262, 172] on span "S736R1" at bounding box center [288, 171] width 100 height 9
copy span "S736R1"
click at [158, 53] on button "< Back to results" at bounding box center [152, 58] width 61 height 18
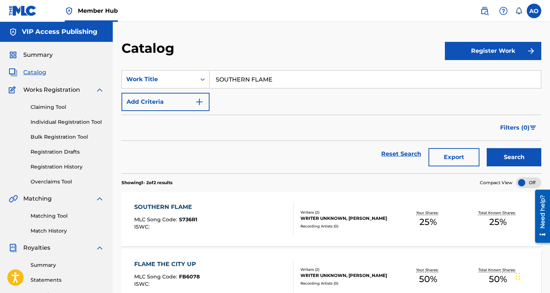
click at [281, 84] on input "SOUTHERN FLAME" at bounding box center [375, 79] width 331 height 17
paste input "GRIMEY STATE OF MIND"
type input "GRIMEY STATE OF MIND"
click at [487, 148] on button "Search" at bounding box center [514, 157] width 55 height 18
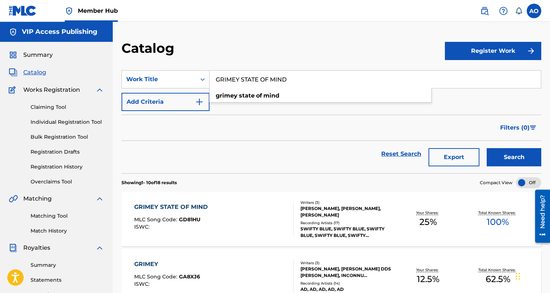
click at [161, 206] on div "GRIMEY STATE OF MIND" at bounding box center [172, 207] width 77 height 9
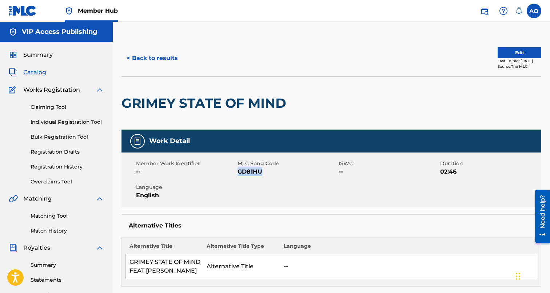
drag, startPoint x: 238, startPoint y: 171, endPoint x: 260, endPoint y: 172, distance: 21.8
click at [260, 172] on span "GD81HU" at bounding box center [288, 171] width 100 height 9
copy span "GD81HU"
click at [174, 55] on button "< Back to results" at bounding box center [152, 58] width 61 height 18
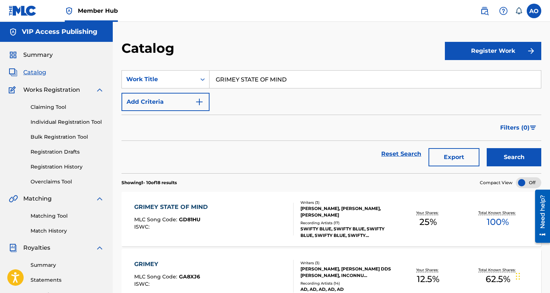
click at [309, 79] on input "GRIMEY STATE OF MIND" at bounding box center [375, 79] width 331 height 17
paste input "PLAY HOUSE"
type input "PLAY HOUSE"
click at [487, 148] on button "Search" at bounding box center [514, 157] width 55 height 18
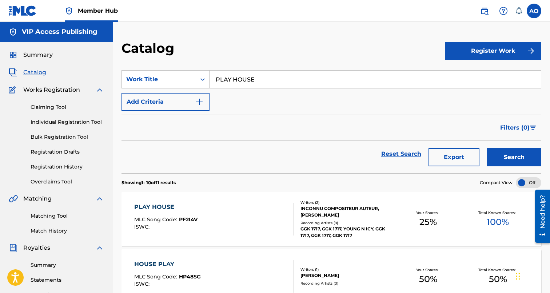
click at [154, 204] on div "PLAY HOUSE" at bounding box center [165, 207] width 63 height 9
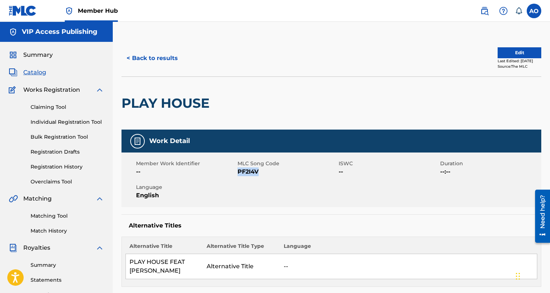
drag, startPoint x: 239, startPoint y: 170, endPoint x: 275, endPoint y: 171, distance: 35.7
click at [270, 171] on span "PF2I4V" at bounding box center [288, 171] width 100 height 9
copy span "PF2I4V"
click at [132, 63] on button "< Back to results" at bounding box center [152, 58] width 61 height 18
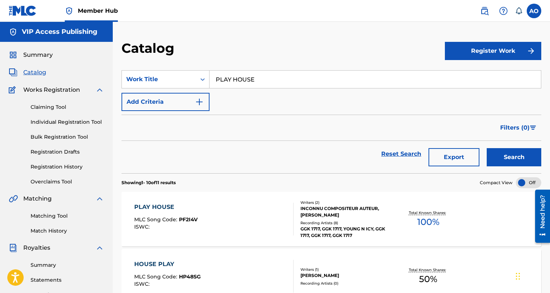
click at [260, 82] on input "PLAY HOUSE" at bounding box center [375, 79] width 331 height 17
paste input "SOME LA VATOS"
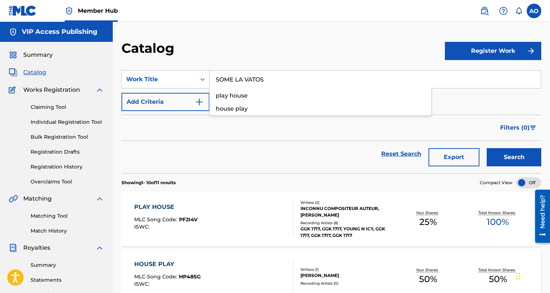
type input "SOME LA VATOS"
click at [487, 148] on button "Search" at bounding box center [514, 157] width 55 height 18
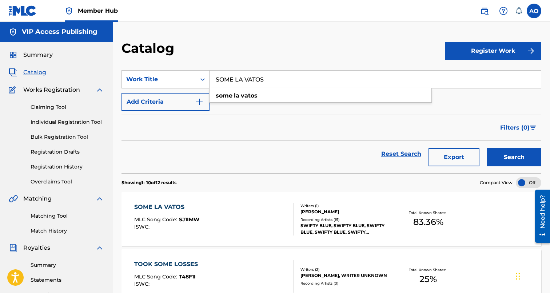
click at [201, 206] on div "SOME LA VATOS MLC Song Code : SJ1IMW ISWC :" at bounding box center [214, 219] width 160 height 33
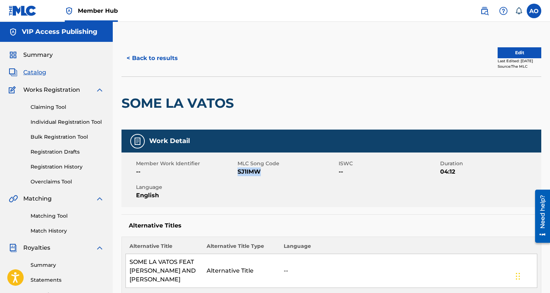
drag, startPoint x: 238, startPoint y: 172, endPoint x: 291, endPoint y: 177, distance: 53.4
click at [291, 176] on span "SJ1IMW" at bounding box center [288, 171] width 100 height 9
copy span "SJ1IMW"
click at [158, 47] on div "< Back to results Edit Last Edited: September 24, 2025 Source: The MLC" at bounding box center [332, 58] width 420 height 36
click at [158, 51] on button "< Back to results" at bounding box center [152, 58] width 61 height 18
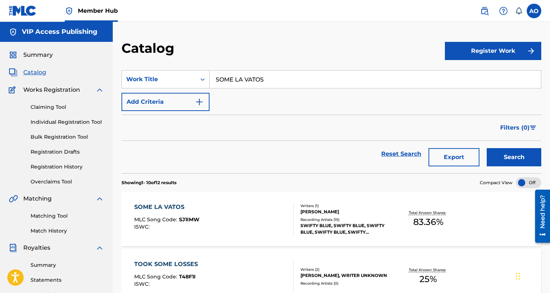
click at [241, 80] on input "SOME LA VATOS" at bounding box center [375, 79] width 331 height 17
paste input "GRIMEY PARK FREESTYLE"
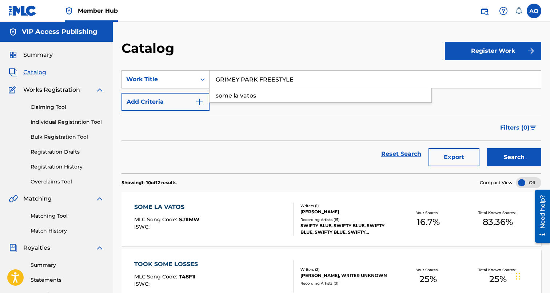
type input "GRIMEY PARK FREESTYLE"
click at [487, 148] on button "Search" at bounding box center [514, 157] width 55 height 18
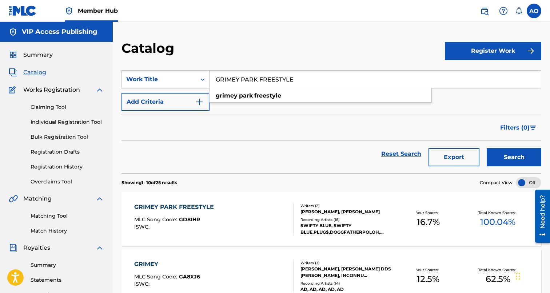
click at [152, 208] on div "GRIMEY PARK FREESTYLE" at bounding box center [175, 207] width 83 height 9
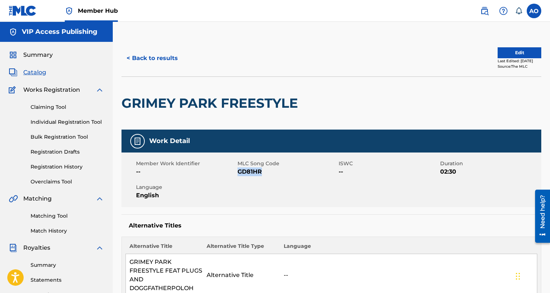
drag, startPoint x: 239, startPoint y: 173, endPoint x: 297, endPoint y: 172, distance: 57.9
click at [297, 172] on span "GD81HR" at bounding box center [288, 171] width 100 height 9
copy span "GD81HR"
click at [158, 60] on button "< Back to results" at bounding box center [152, 58] width 61 height 18
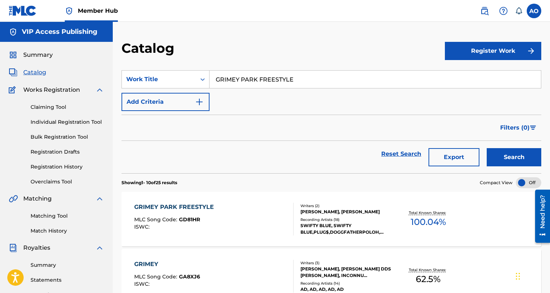
click at [265, 85] on input "GRIMEY PARK FREESTYLE" at bounding box center [375, 79] width 331 height 17
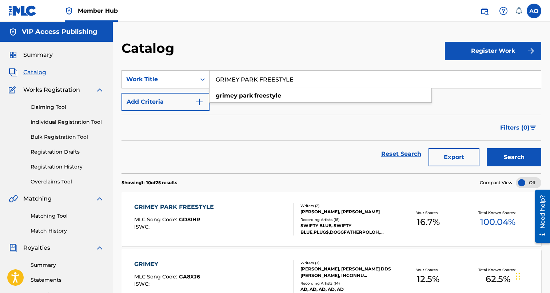
paste input "HALF A [MEDICAL_DATA]"
type input "HALF A [MEDICAL_DATA]"
click at [487, 148] on button "Search" at bounding box center [514, 157] width 55 height 18
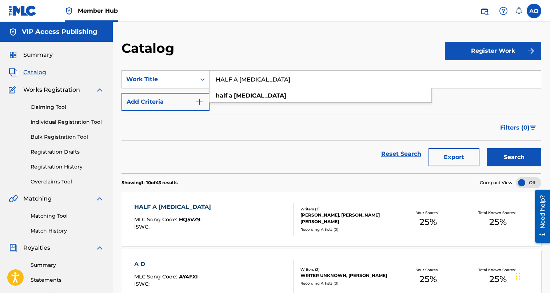
click at [166, 208] on div "HALF A [MEDICAL_DATA]" at bounding box center [174, 207] width 80 height 9
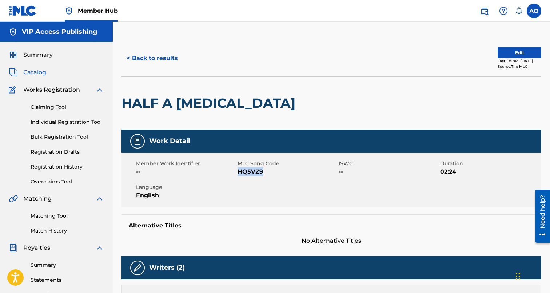
drag, startPoint x: 238, startPoint y: 172, endPoint x: 281, endPoint y: 172, distance: 42.9
click at [281, 172] on span "HQ5VZ9" at bounding box center [288, 171] width 100 height 9
copy span "HQ5VZ9"
click at [158, 59] on button "< Back to results" at bounding box center [152, 58] width 61 height 18
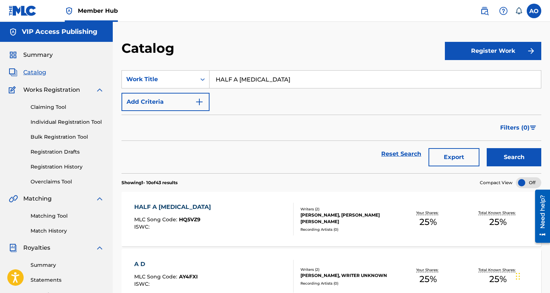
click at [265, 71] on div "HALF A [MEDICAL_DATA]" at bounding box center [376, 79] width 332 height 18
click at [264, 74] on input "HALF A [MEDICAL_DATA]" at bounding box center [375, 79] width 331 height 17
paste input "FRESH OUT"
type input "FRESH OUT"
click at [487, 148] on button "Search" at bounding box center [514, 157] width 55 height 18
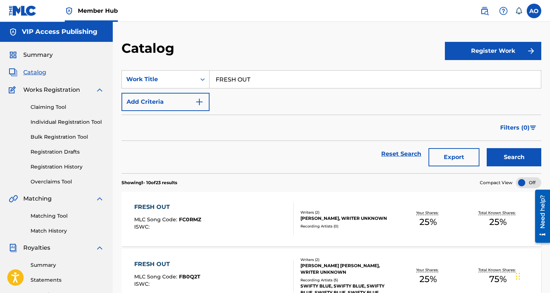
click at [158, 210] on div "FRESH OUT" at bounding box center [167, 207] width 67 height 9
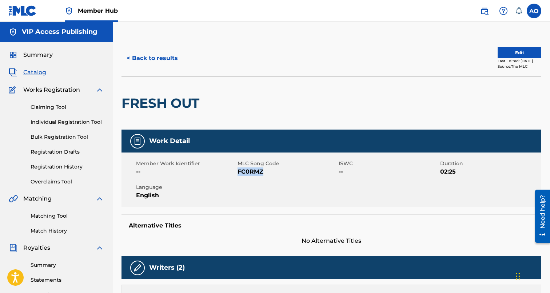
drag, startPoint x: 238, startPoint y: 172, endPoint x: 279, endPoint y: 172, distance: 41.1
click at [279, 172] on span "FC0RMZ" at bounding box center [288, 171] width 100 height 9
copy span "FC0RMZ"
click at [140, 61] on button "< Back to results" at bounding box center [152, 58] width 61 height 18
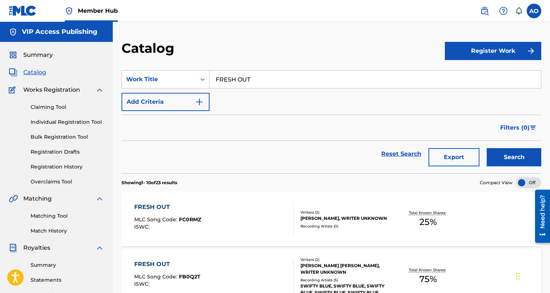
click at [271, 83] on input "FRESH OUT" at bounding box center [375, 79] width 331 height 17
paste input "JUGGIN AND FINESSIN"
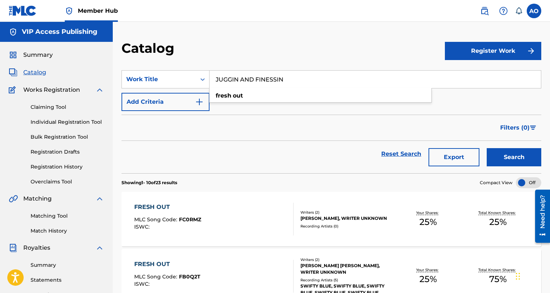
type input "JUGGIN AND FINESSIN"
click at [487, 148] on button "Search" at bounding box center [514, 157] width 55 height 18
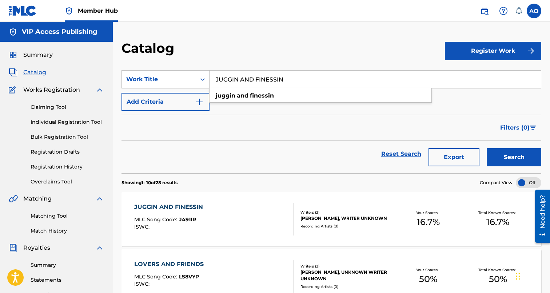
click at [138, 207] on div "JUGGIN AND FINESSIN" at bounding box center [170, 207] width 72 height 9
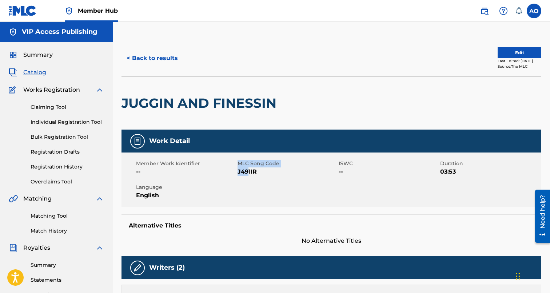
drag, startPoint x: 237, startPoint y: 172, endPoint x: 249, endPoint y: 172, distance: 12.4
click at [249, 172] on div "Member Work Identifier -- MLC Song Code J491IR ISWC -- Duration 03:53 Language …" at bounding box center [332, 179] width 420 height 55
click at [249, 172] on span "J491IR" at bounding box center [288, 171] width 100 height 9
drag, startPoint x: 238, startPoint y: 171, endPoint x: 276, endPoint y: 170, distance: 37.9
click at [275, 170] on span "J491IR" at bounding box center [288, 171] width 100 height 9
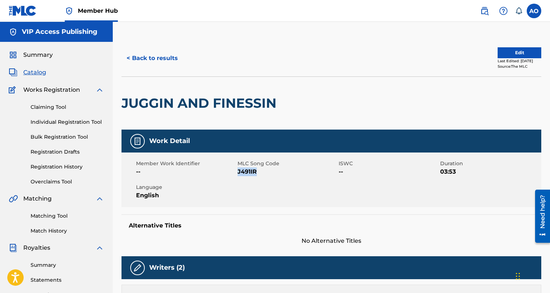
copy span "J491IR"
click at [154, 53] on button "< Back to results" at bounding box center [152, 58] width 61 height 18
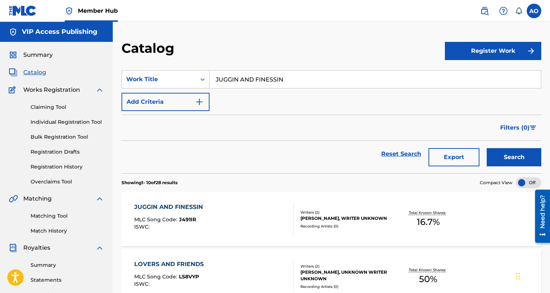
click at [282, 76] on input "JUGGIN AND FINESSIN" at bounding box center [375, 79] width 331 height 17
paste input "SWAP FOR A SWAP"
type input "SWAP FOR A SWAP"
click at [487, 148] on button "Search" at bounding box center [514, 157] width 55 height 18
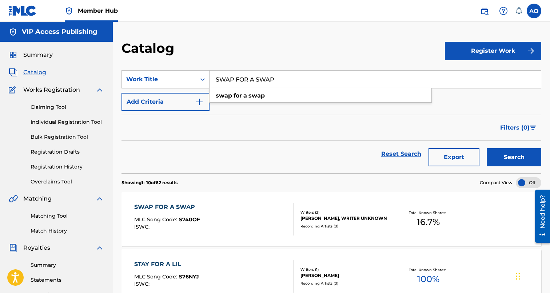
click at [158, 200] on div "SWAP FOR A SWAP MLC Song Code : S740OF ISWC : Writers ( 2 ) NELSON ABREGO JR, W…" at bounding box center [332, 219] width 420 height 55
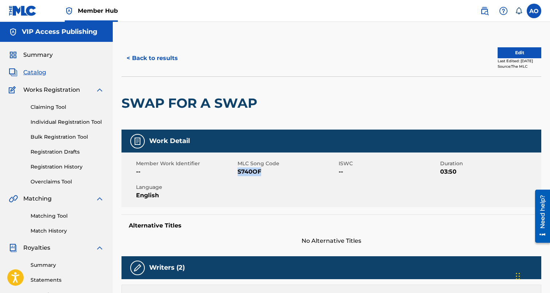
drag, startPoint x: 238, startPoint y: 172, endPoint x: 266, endPoint y: 169, distance: 27.8
click at [266, 169] on span "S740OF" at bounding box center [288, 171] width 100 height 9
copy span "S740OF"
click at [151, 51] on button "< Back to results" at bounding box center [152, 58] width 61 height 18
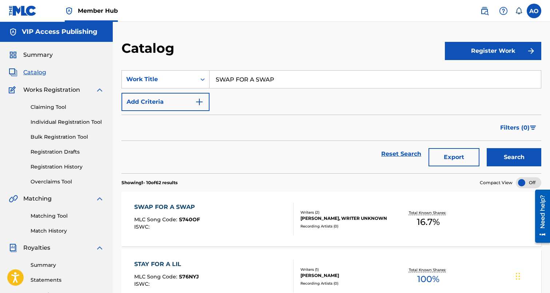
click at [300, 69] on section "SearchWithCriteria11c9d023-002e-4d77-9c3f-6dcf63f8a7f3 Work Title SWAP FOR A SW…" at bounding box center [332, 117] width 420 height 112
click at [297, 77] on input "SWAP FOR A SWAP" at bounding box center [375, 79] width 331 height 17
paste input "TOOK SOME LOSSES"
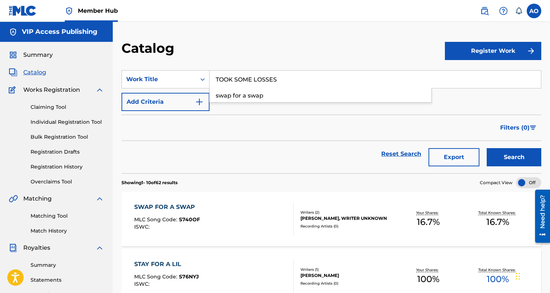
type input "TOOK SOME LOSSES"
click at [487, 148] on button "Search" at bounding box center [514, 157] width 55 height 18
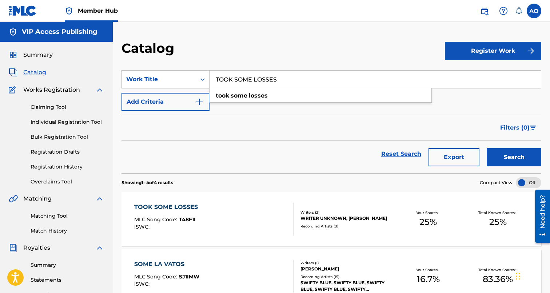
click at [168, 223] on span "MLC Song Code :" at bounding box center [156, 219] width 45 height 7
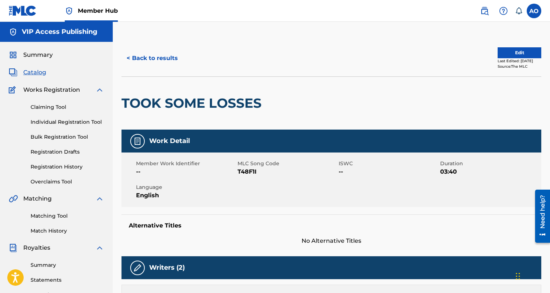
click at [168, 42] on div "< Back to results Edit Last Edited: September 10, 2025 Source: The MLC" at bounding box center [332, 58] width 420 height 36
click at [166, 48] on div "< Back to results Edit Last Edited: September 10, 2025 Source: The MLC" at bounding box center [332, 58] width 420 height 36
click at [166, 55] on button "< Back to results" at bounding box center [152, 58] width 61 height 18
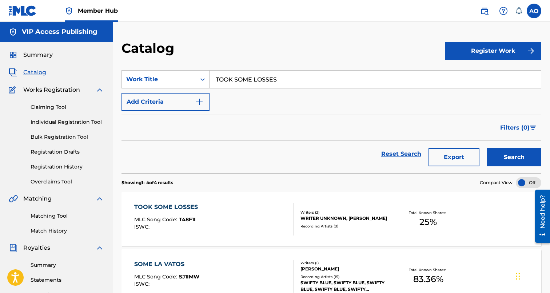
click at [272, 74] on input "TOOK SOME LOSSES" at bounding box center [375, 79] width 331 height 17
paste input "BUCKLE UP"
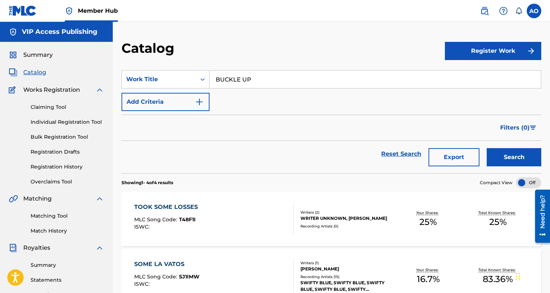
type input "BUCKLE UP"
click at [487, 148] on button "Search" at bounding box center [514, 157] width 55 height 18
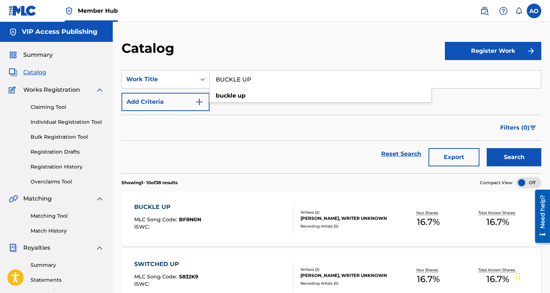
click at [202, 228] on div "BUCKLE UP MLC Song Code : BF8N0N ISWC :" at bounding box center [214, 219] width 160 height 33
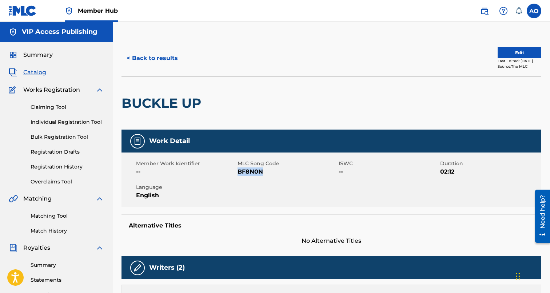
drag, startPoint x: 239, startPoint y: 172, endPoint x: 281, endPoint y: 171, distance: 42.2
click at [281, 171] on span "BF8N0N" at bounding box center [288, 171] width 100 height 9
click at [166, 61] on button "< Back to results" at bounding box center [152, 58] width 61 height 18
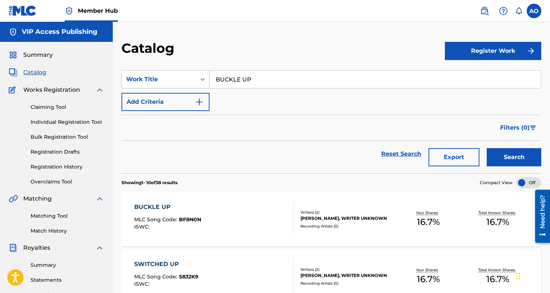
click at [300, 71] on input "BUCKLE UP" at bounding box center [375, 79] width 331 height 17
paste input "NEED A HUG"
type input "NEED A HUG"
click at [487, 148] on button "Search" at bounding box center [514, 157] width 55 height 18
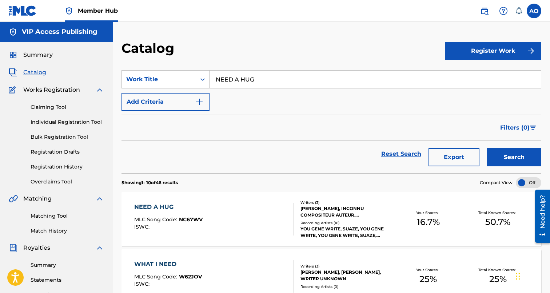
click at [151, 206] on div "NEED A HUG" at bounding box center [168, 207] width 68 height 9
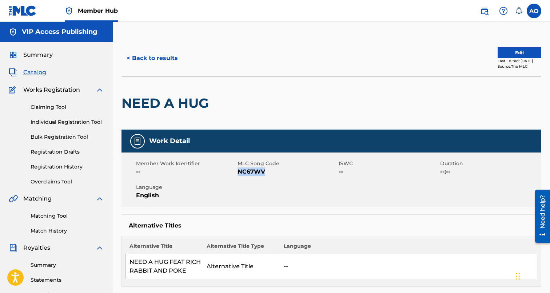
drag, startPoint x: 240, startPoint y: 171, endPoint x: 303, endPoint y: 181, distance: 63.7
click at [303, 176] on span "NC67WV" at bounding box center [288, 171] width 100 height 9
click at [174, 56] on button "< Back to results" at bounding box center [152, 58] width 61 height 18
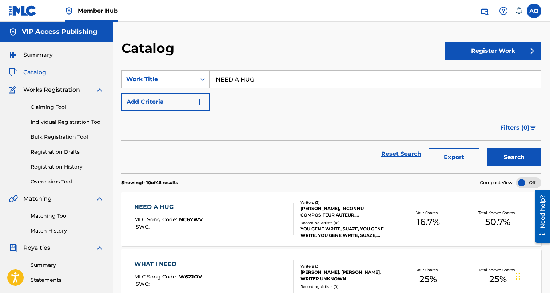
click at [262, 77] on input "NEED A HUG" at bounding box center [375, 79] width 331 height 17
paste input "DANGEROUS"
type input "DANGEROUS"
click at [487, 148] on button "Search" at bounding box center [514, 157] width 55 height 18
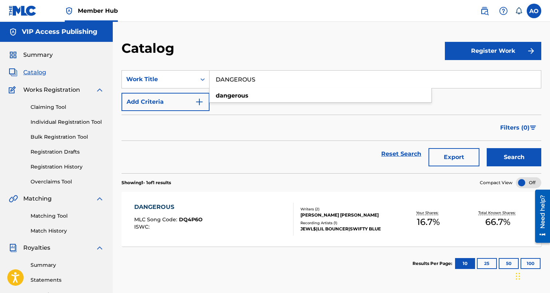
click at [192, 208] on div "DANGEROUS" at bounding box center [168, 207] width 68 height 9
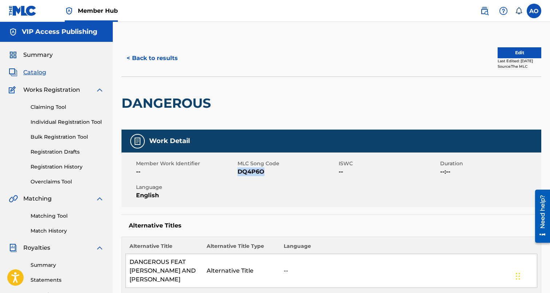
drag, startPoint x: 239, startPoint y: 172, endPoint x: 298, endPoint y: 172, distance: 58.6
click at [298, 172] on span "DQ4P6O" at bounding box center [288, 171] width 100 height 9
